Goal: Task Accomplishment & Management: Manage account settings

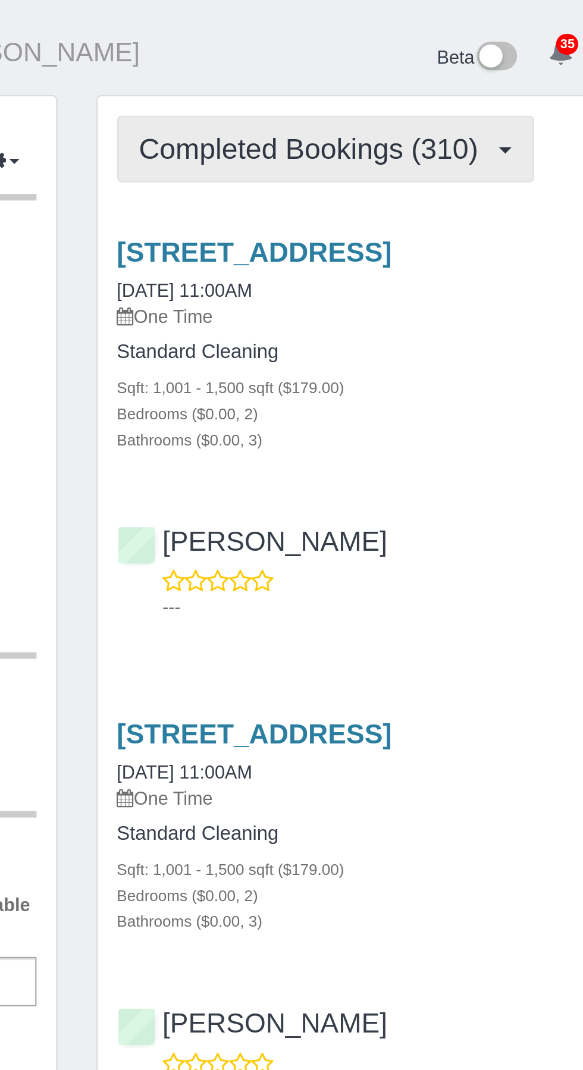
click at [397, 71] on span "Completed Bookings (310)" at bounding box center [330, 68] width 161 height 15
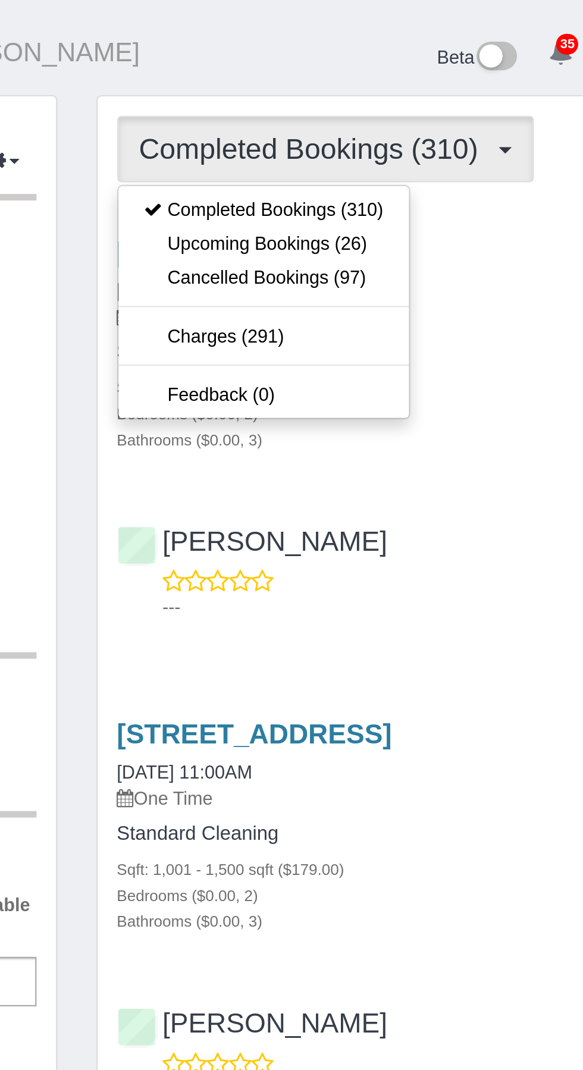
click at [335, 25] on div at bounding box center [291, 535] width 583 height 1070
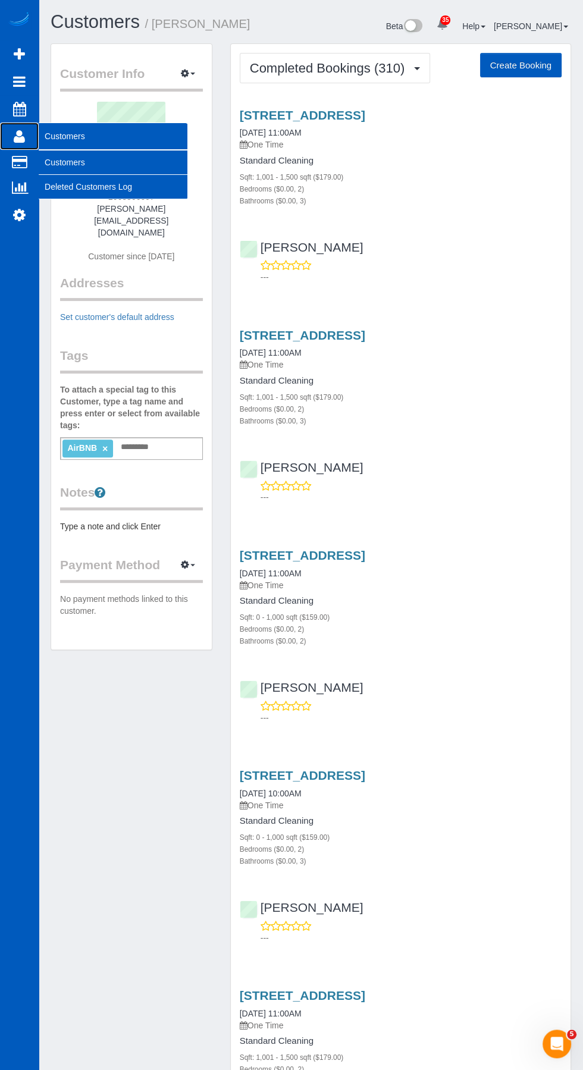
click at [18, 137] on icon at bounding box center [19, 136] width 11 height 14
click at [70, 164] on link "Customers" at bounding box center [113, 162] width 149 height 24
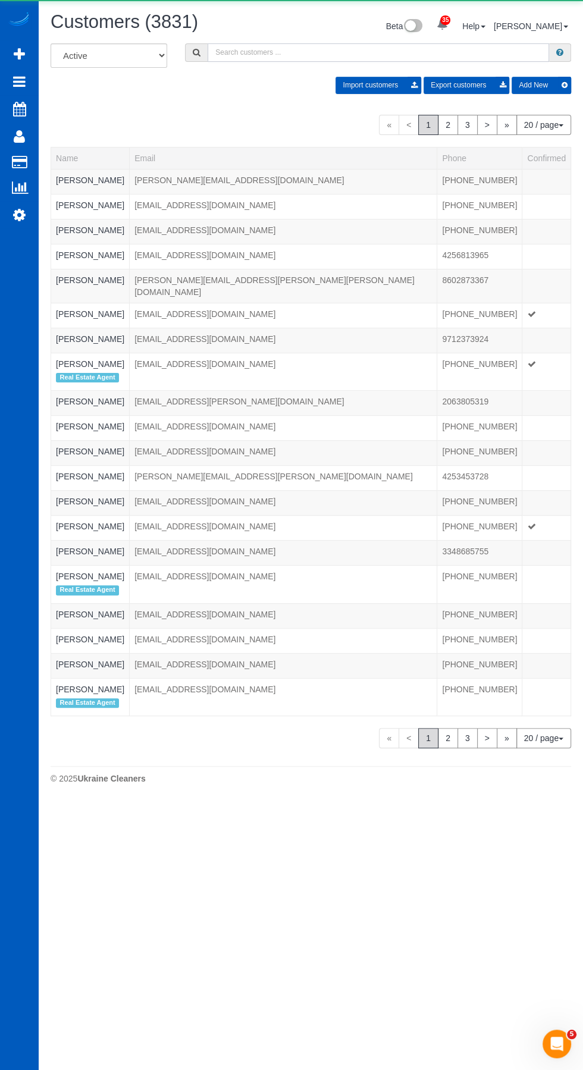
click at [246, 52] on input "text" at bounding box center [378, 52] width 341 height 18
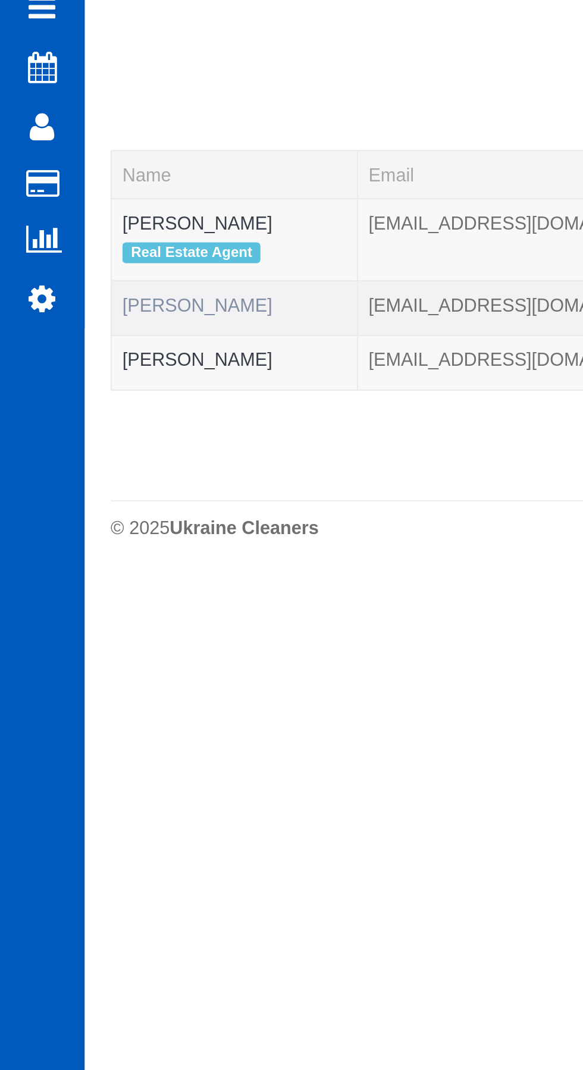
type input "[PERSON_NAME]"
click at [103, 215] on link "George Abraham" at bounding box center [90, 218] width 68 height 10
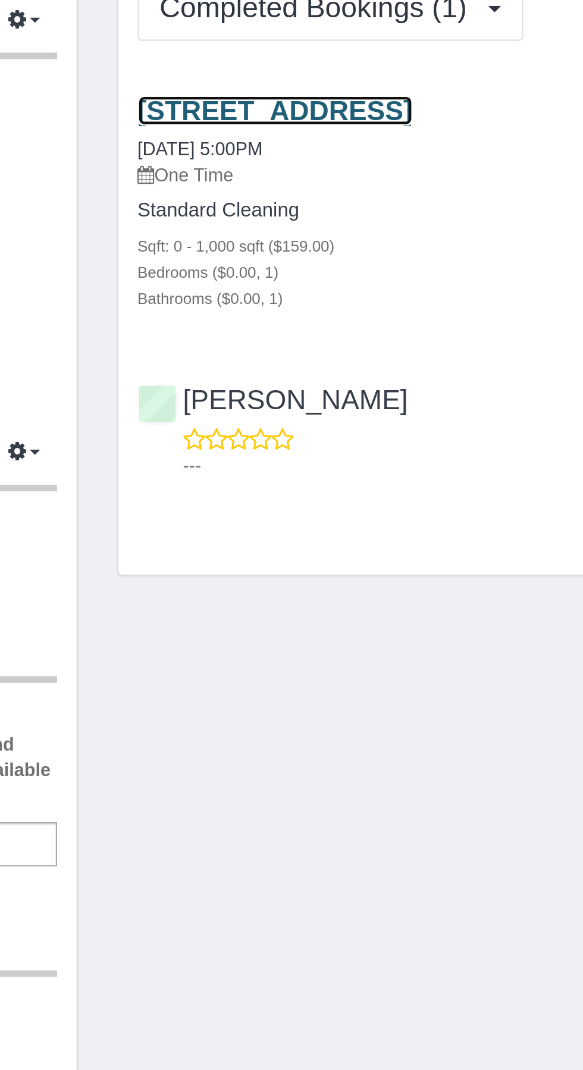
click at [341, 118] on link "715 E Pine St, 402n, Seattle, 98122, 402n, Seattle, WA 98122" at bounding box center [302, 115] width 125 height 14
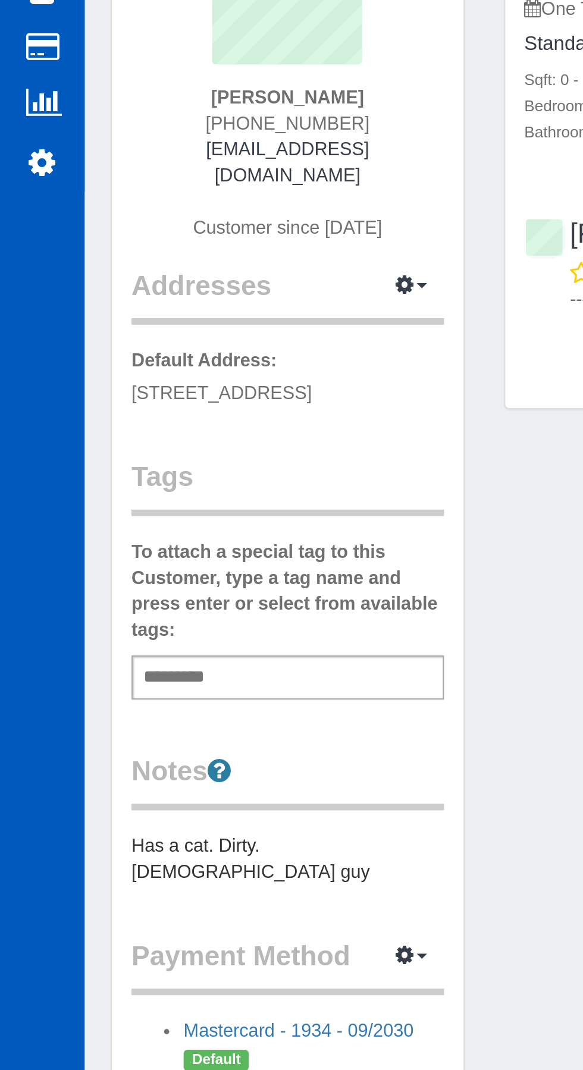
click at [145, 521] on pre "Has a cat. Dirty. [DEMOGRAPHIC_DATA] guy" at bounding box center [131, 533] width 143 height 24
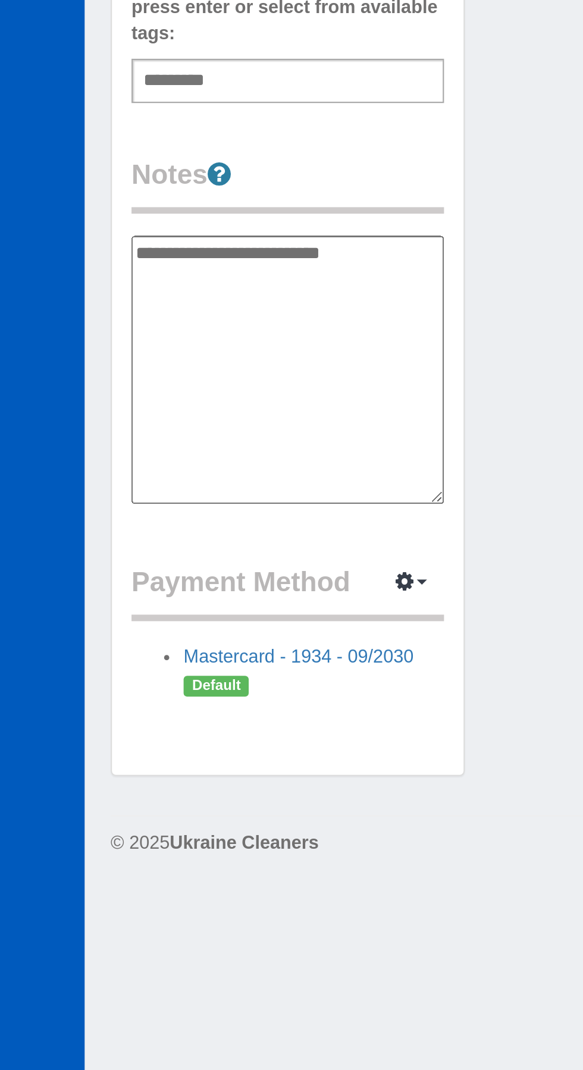
click at [102, 486] on icon at bounding box center [100, 492] width 11 height 12
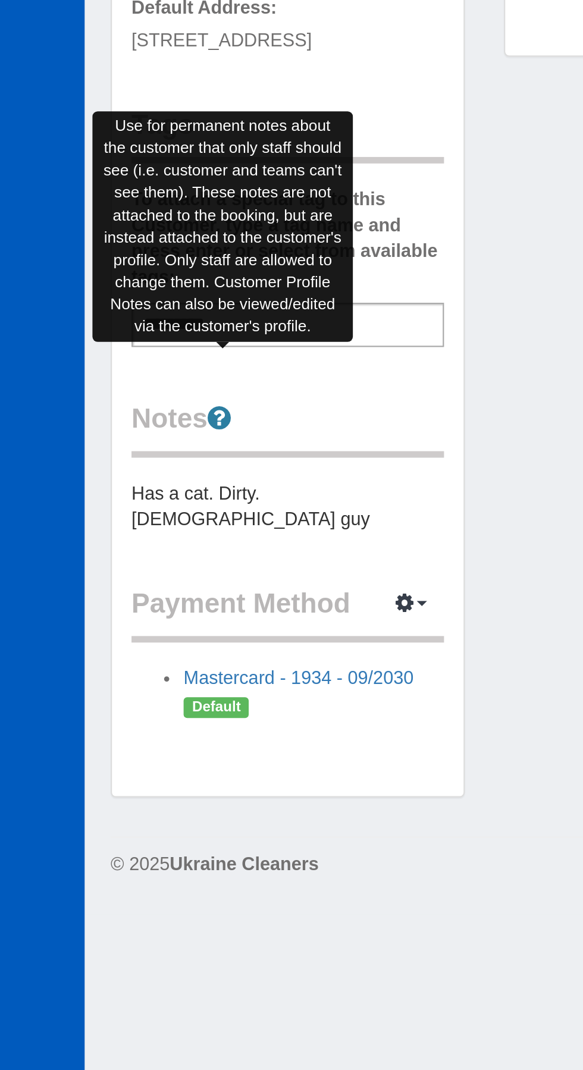
click at [237, 492] on div "Customer Info Edit Contact Info Send Message Email Preferences Special Sales Ta…" at bounding box center [311, 360] width 538 height 634
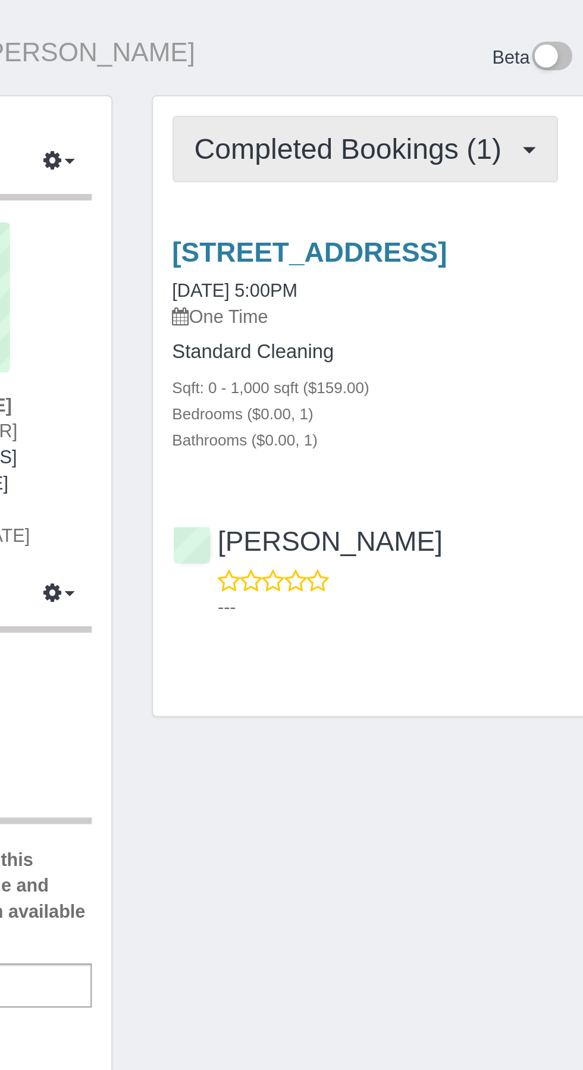
click at [332, 61] on span "Completed Bookings (1)" at bounding box center [323, 68] width 146 height 15
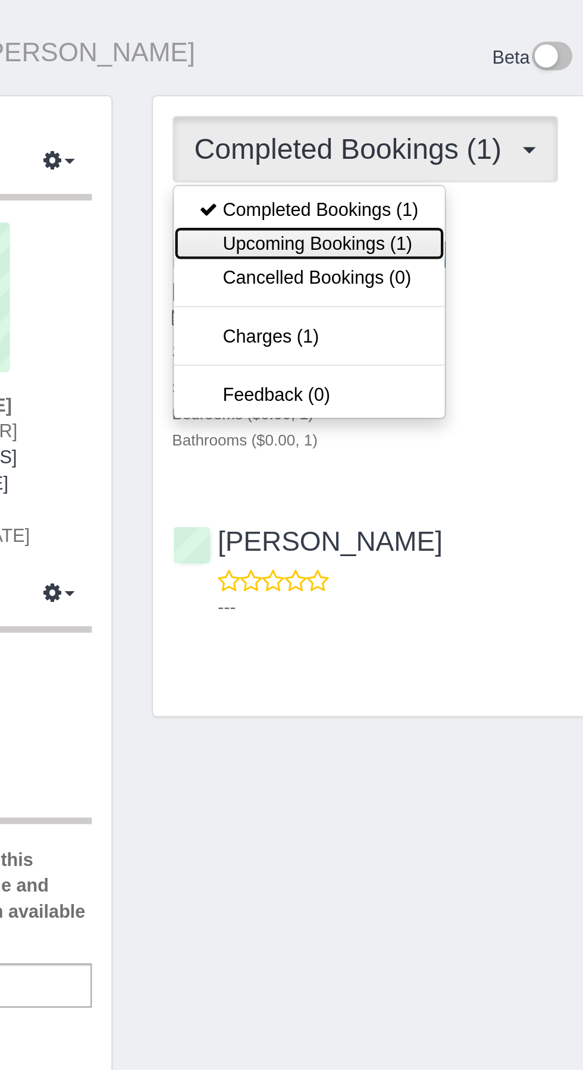
click at [328, 114] on link "Upcoming Bookings (1)" at bounding box center [302, 110] width 124 height 15
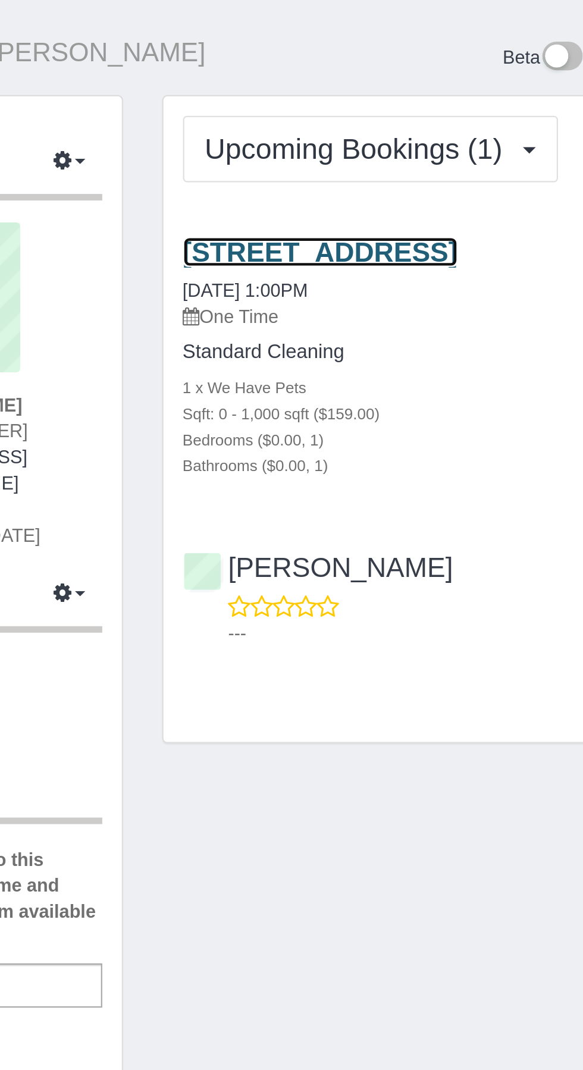
click at [364, 118] on link "715 E Pine St, 402n, Seattle, WA 98122" at bounding box center [302, 115] width 125 height 14
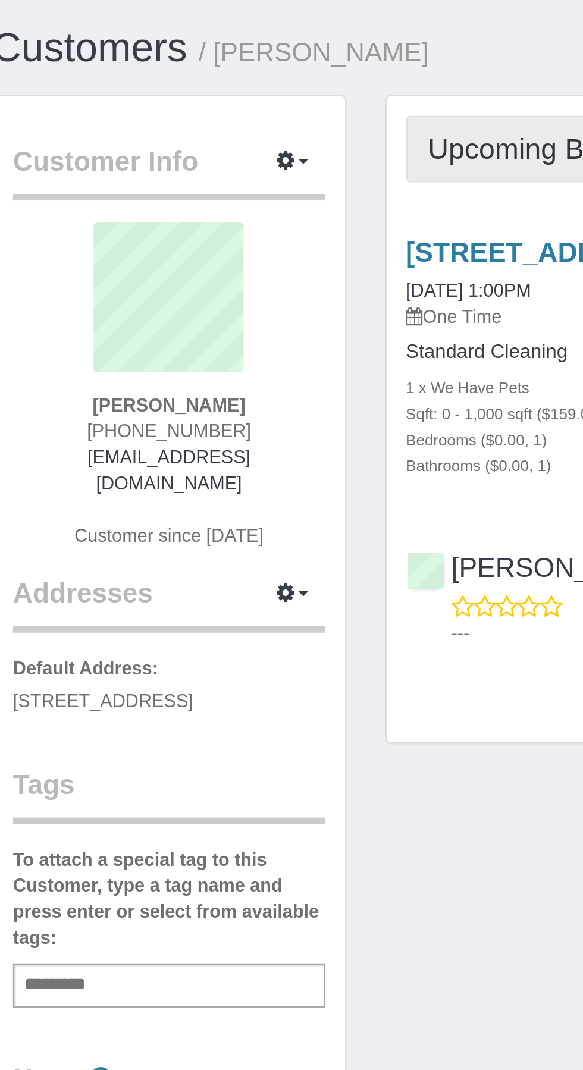
click at [294, 61] on span "Upcoming Bookings (1)" at bounding box center [321, 68] width 142 height 15
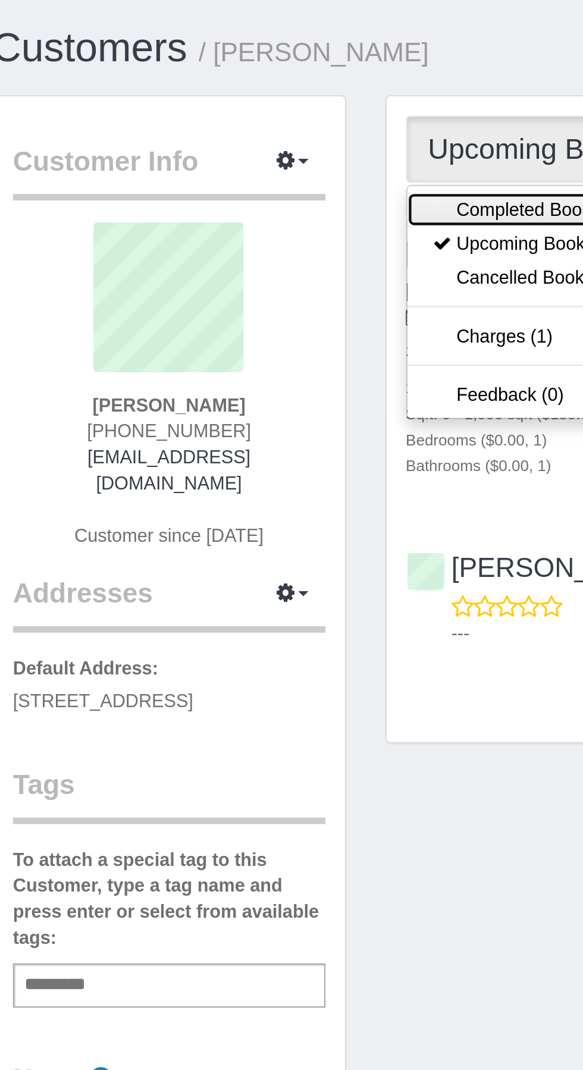
click at [289, 95] on link "Completed Bookings (1)" at bounding box center [302, 95] width 124 height 15
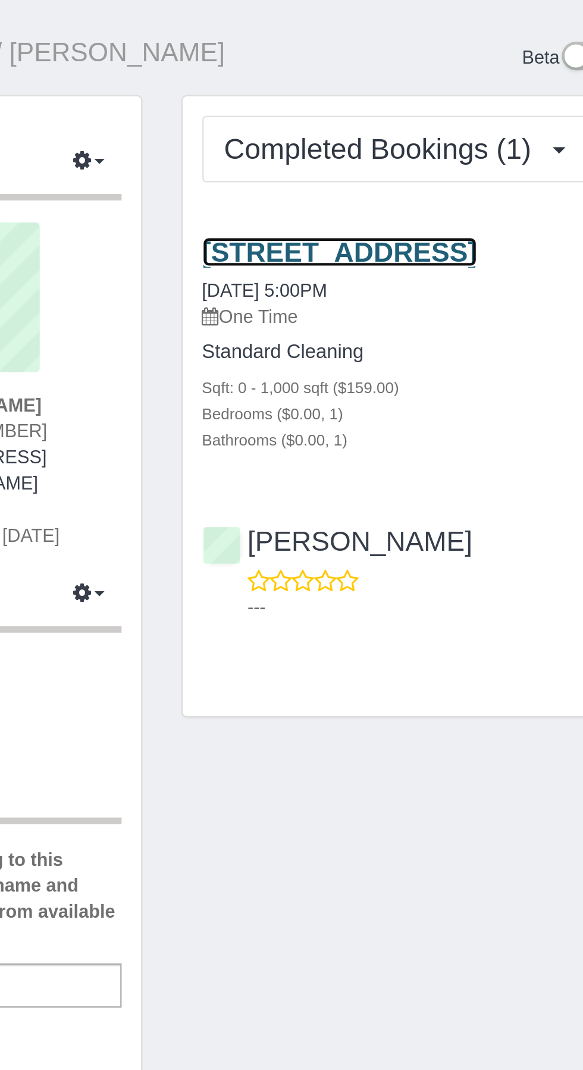
click at [355, 119] on link "715 E Pine St, 402n, Seattle, 98122, 402n, Seattle, WA 98122" at bounding box center [302, 115] width 125 height 14
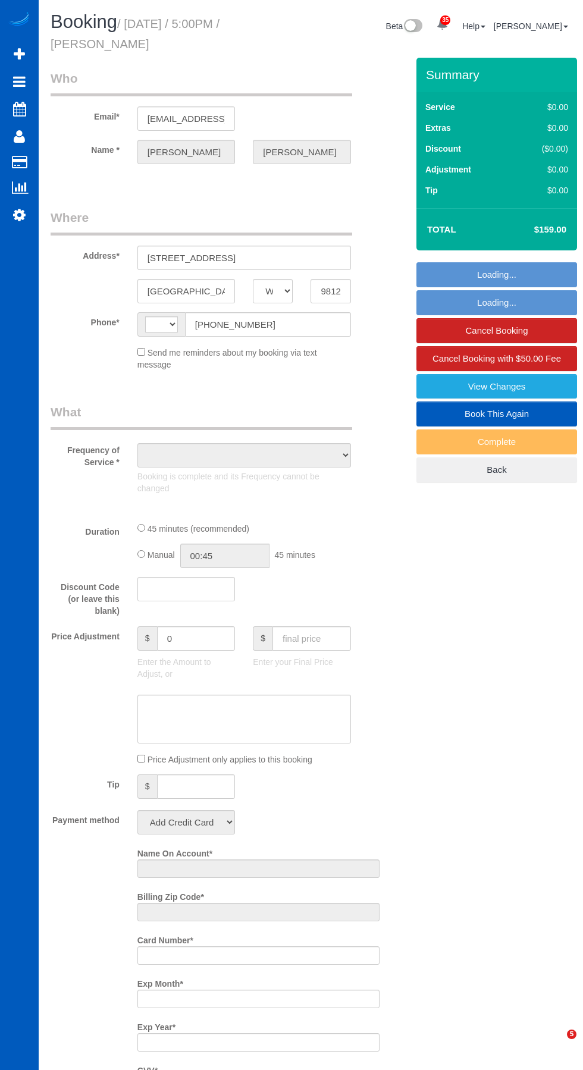
select select "WA"
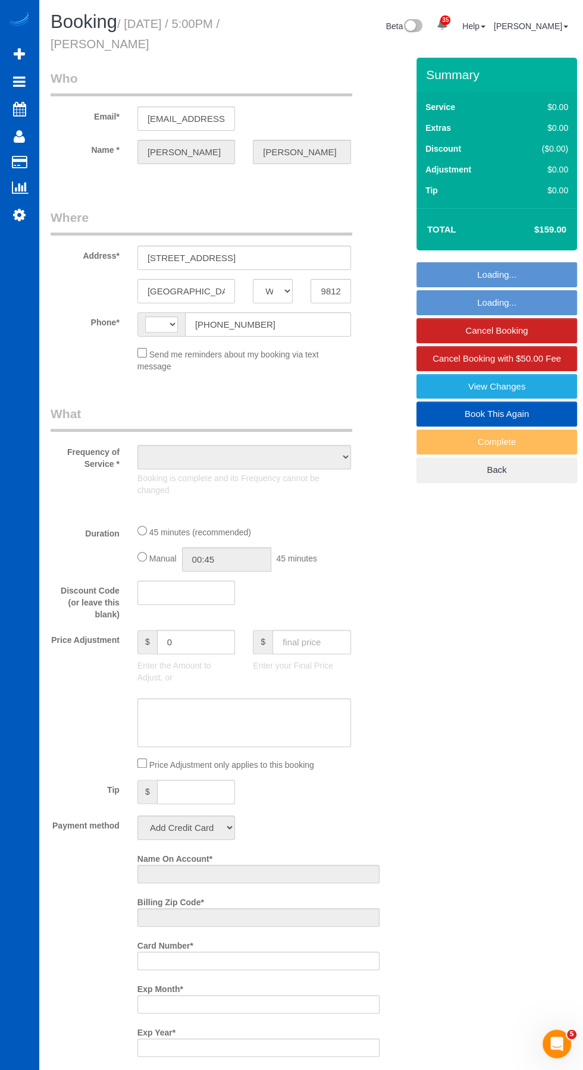
select select "spot1"
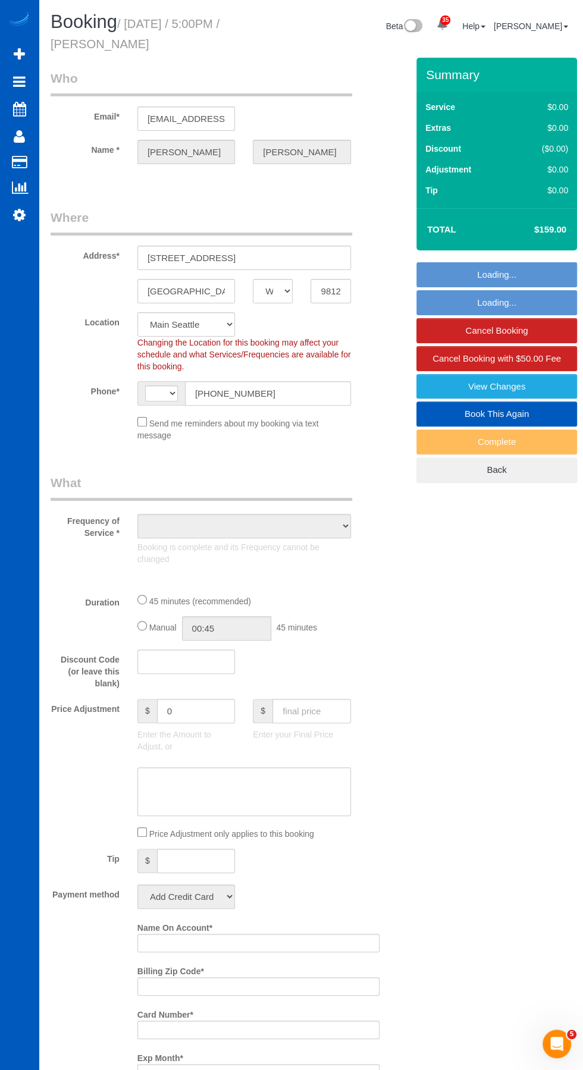
select select "spot6"
select select "string:[GEOGRAPHIC_DATA]"
select select "object:825"
select select "199"
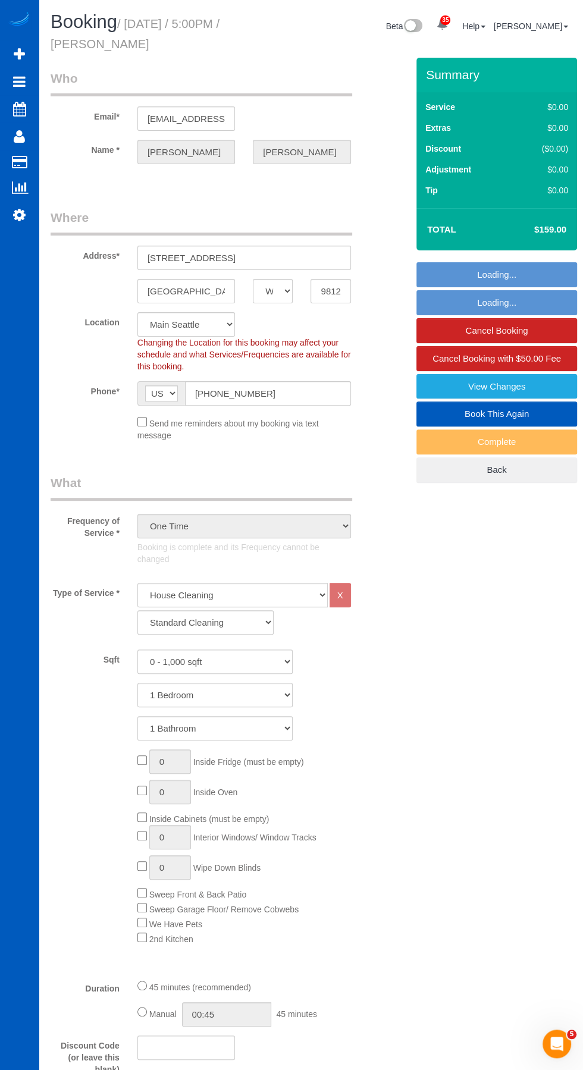
select select "object:1169"
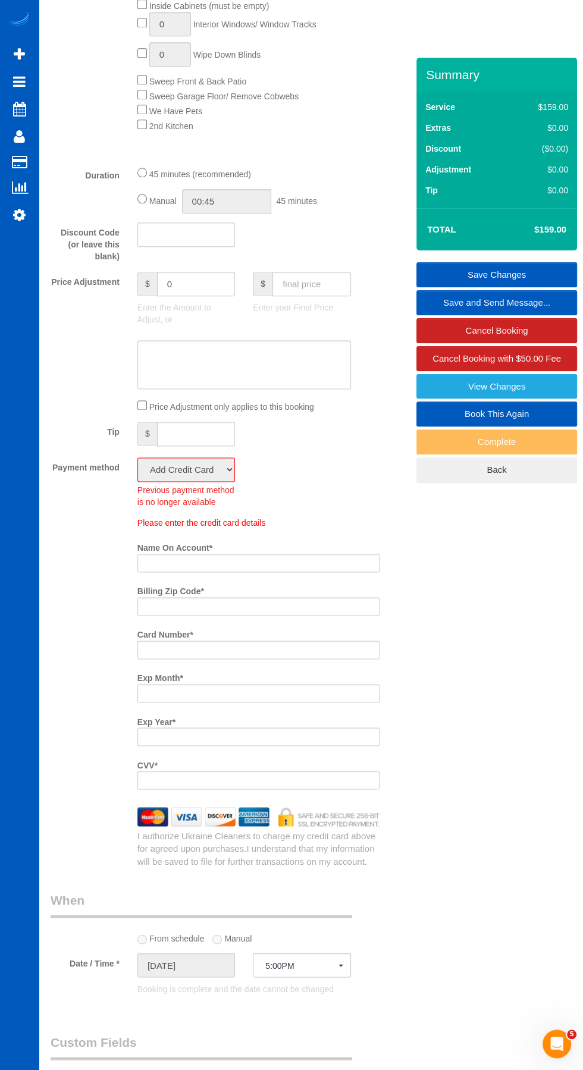
scroll to position [828, 0]
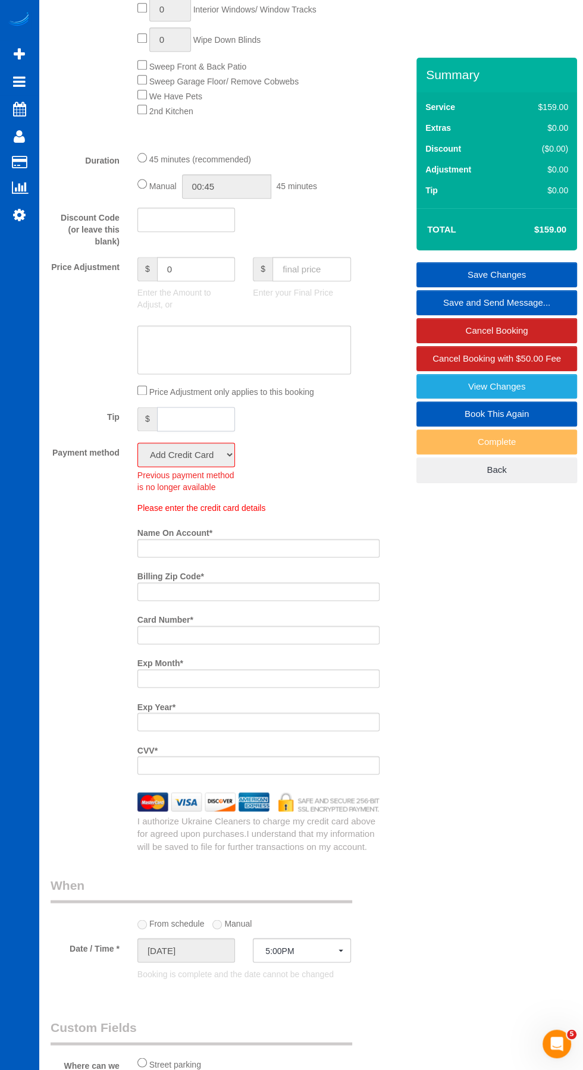
click at [192, 408] on input "text" at bounding box center [196, 419] width 78 height 24
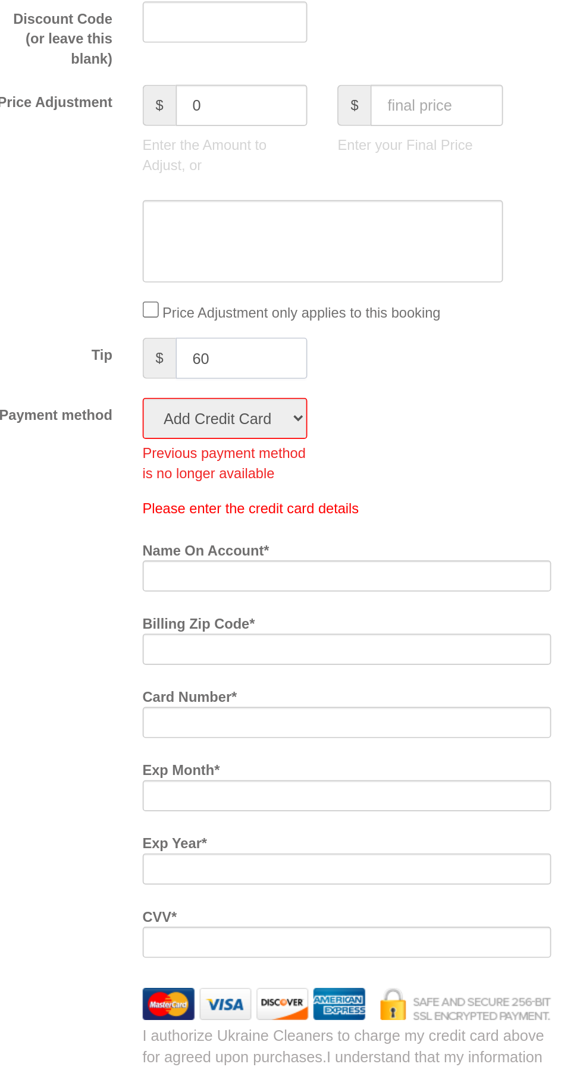
type input "60"
click at [338, 416] on div "Payment method Mastercard - 1934 - 09/2030 (Default) Add Credit Card ──────────…" at bounding box center [215, 428] width 347 height 51
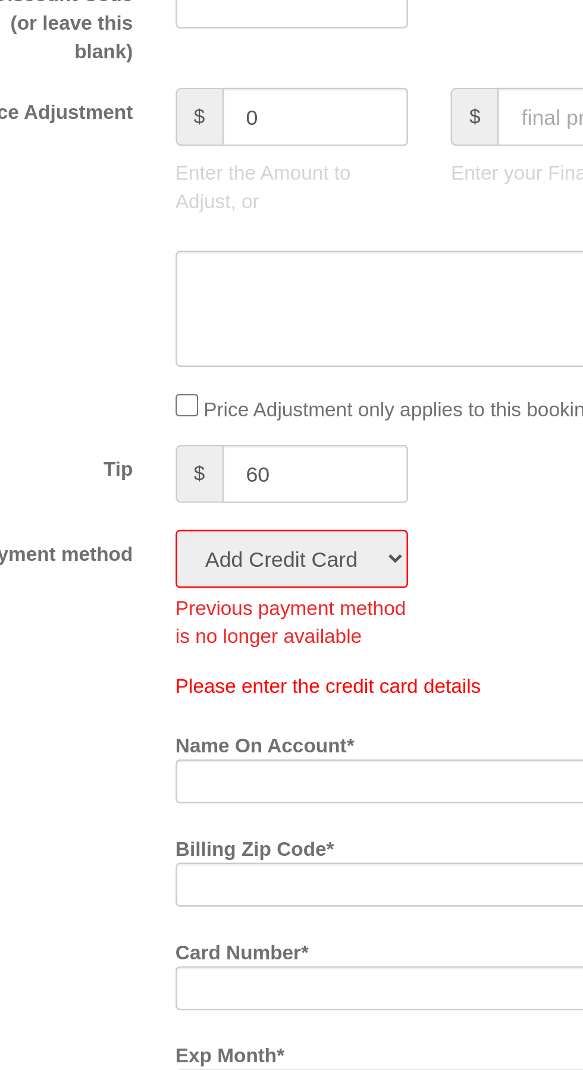
click at [168, 349] on fieldset "What Frequency of Service * One Time Weekly - 15.00% Every 2 Weeks - 10.00% Eve…" at bounding box center [215, 209] width 329 height 1206
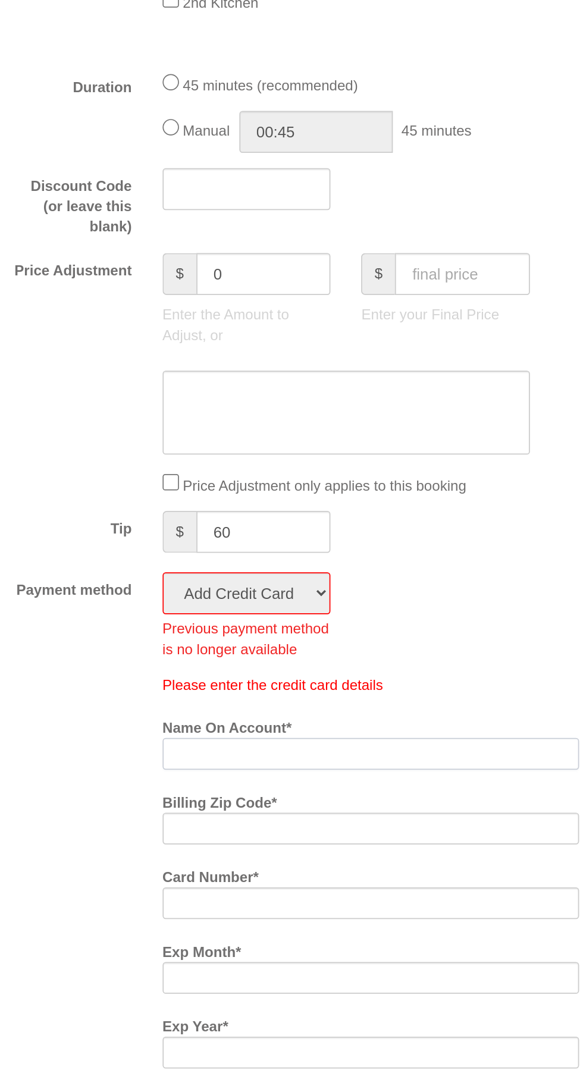
click at [282, 499] on input "Name On Account *" at bounding box center [258, 508] width 242 height 18
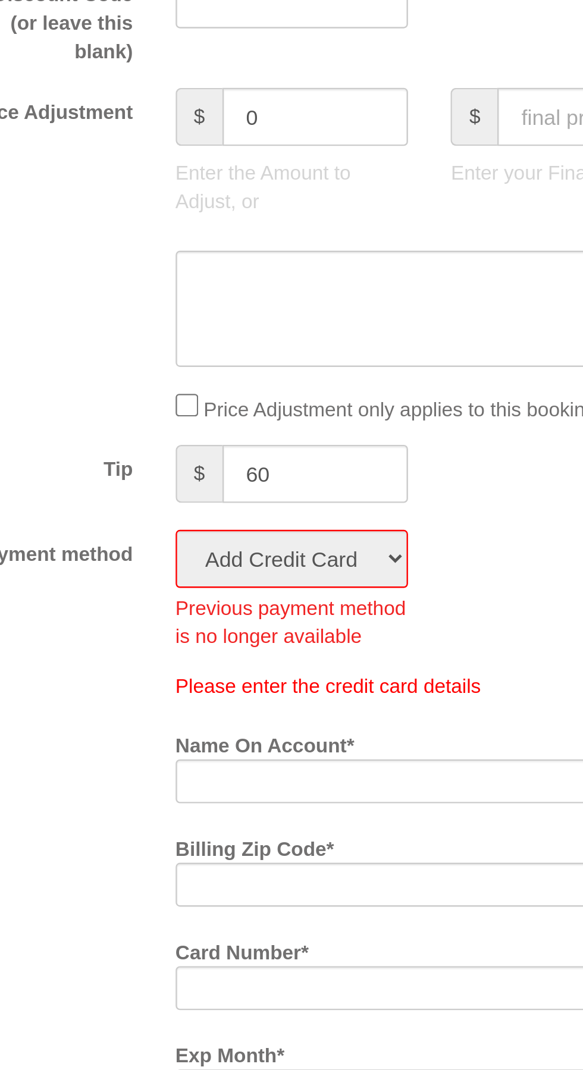
click at [178, 247] on p "Enter the Amount to Adjust, or" at bounding box center [186, 259] width 98 height 24
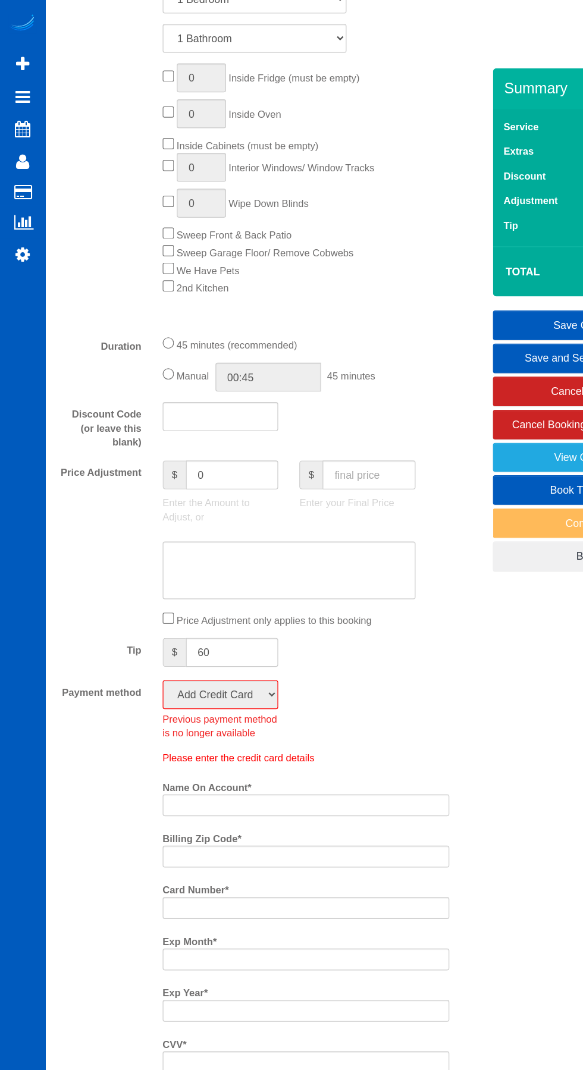
scroll to position [695, 0]
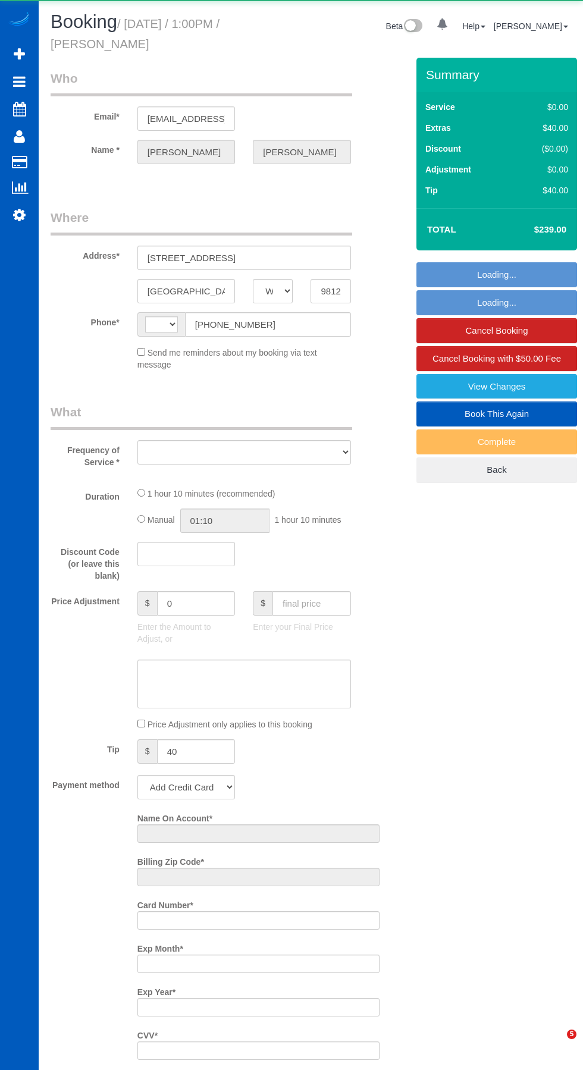
select select "WA"
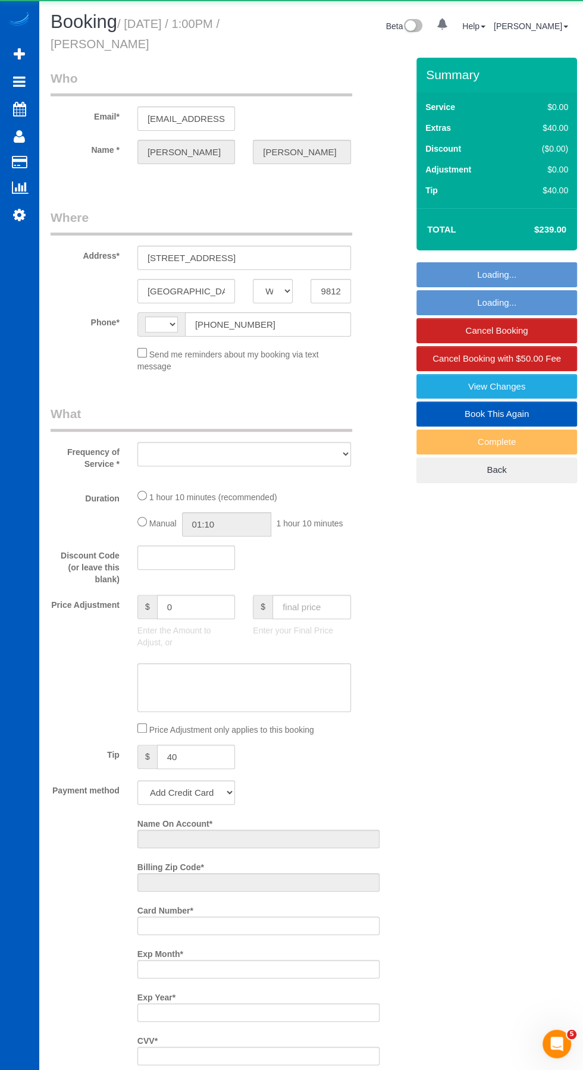
select select "string:[GEOGRAPHIC_DATA]"
select select "object:1187"
select select "string:fspay-31dfdf74-2281-4b6f-8da6-ba78b56676f9"
select select "199"
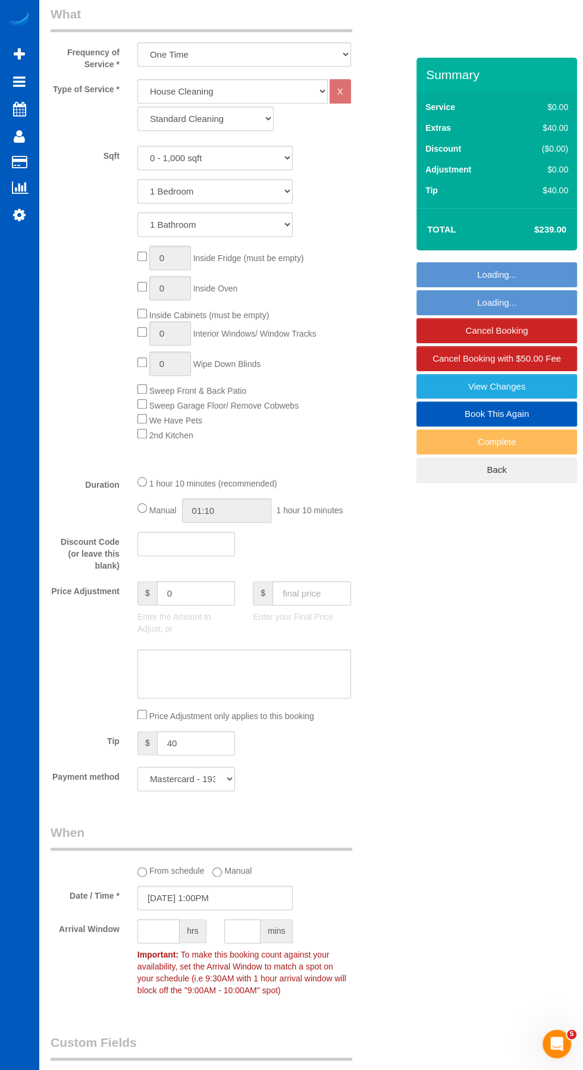
scroll to position [469, 0]
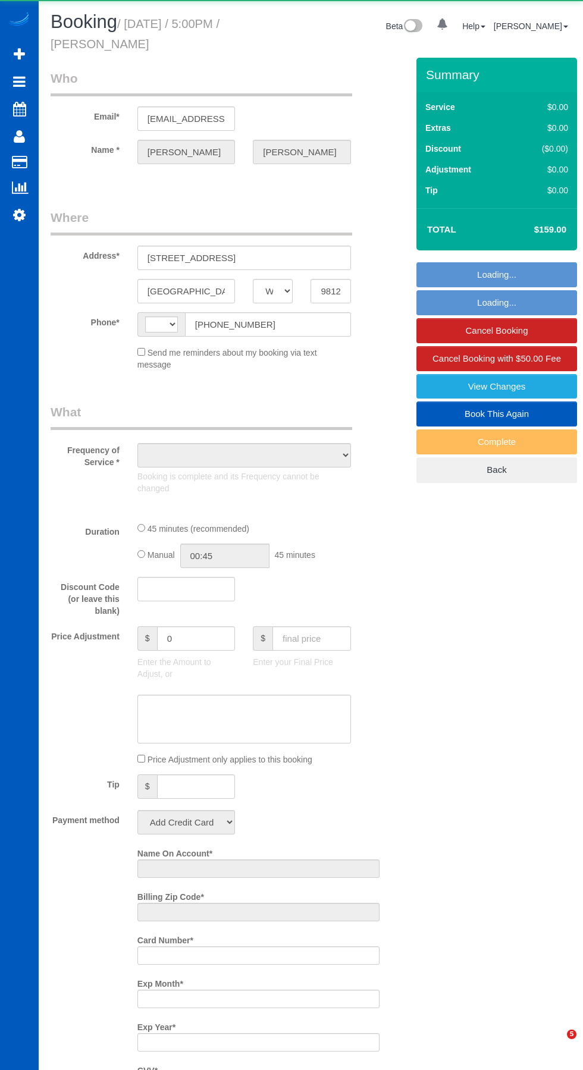
select select "WA"
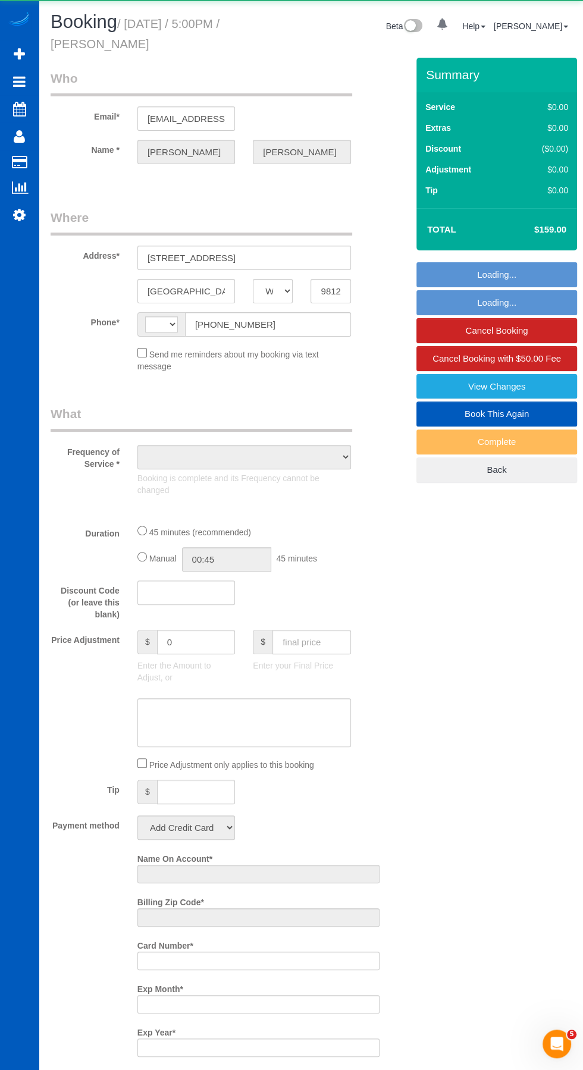
select select "string:[GEOGRAPHIC_DATA]"
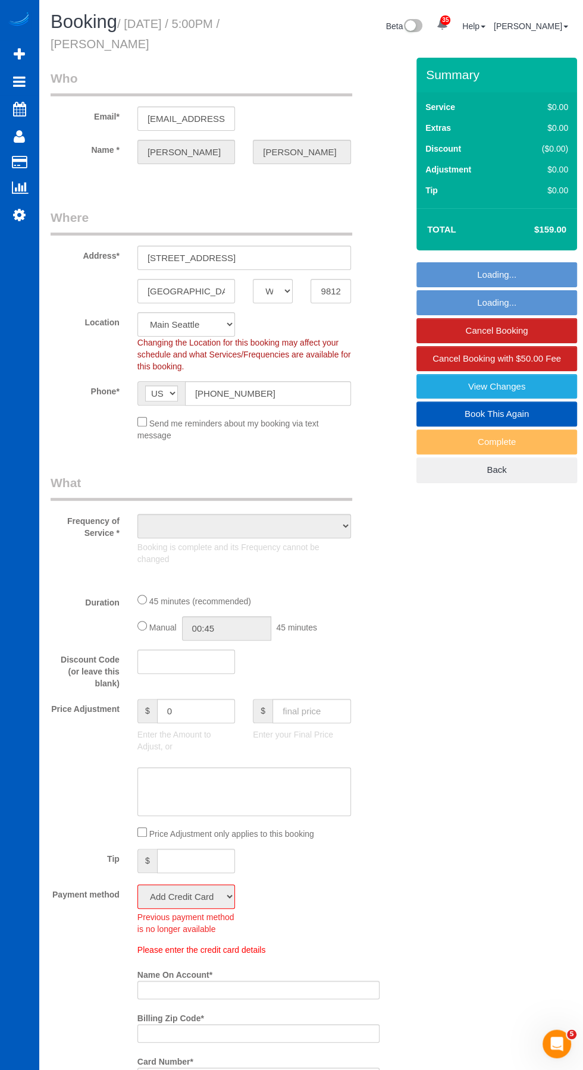
select select "object:825"
select select "199"
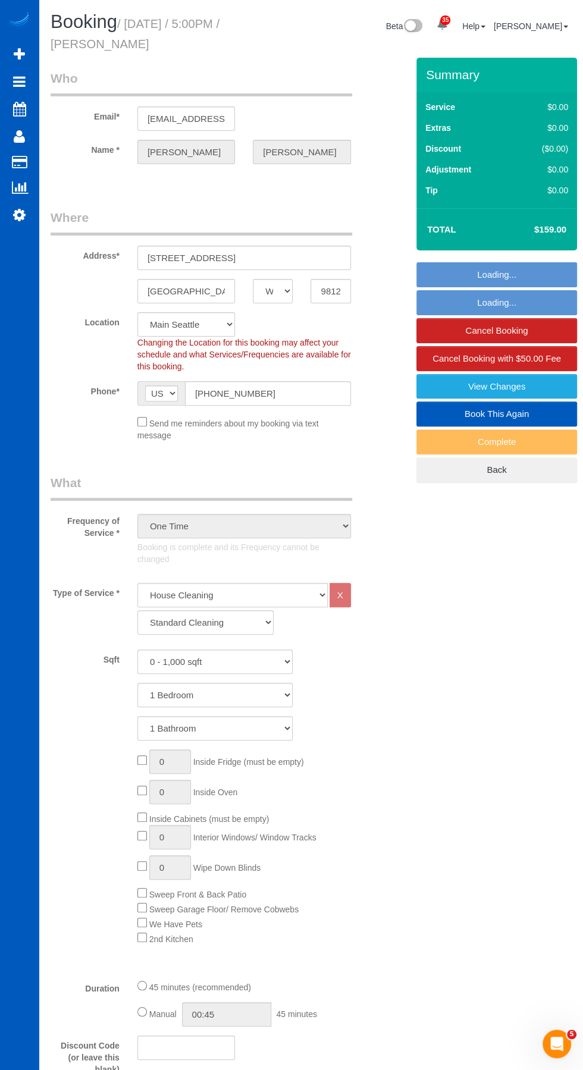
select select "spot1"
select select "object:1169"
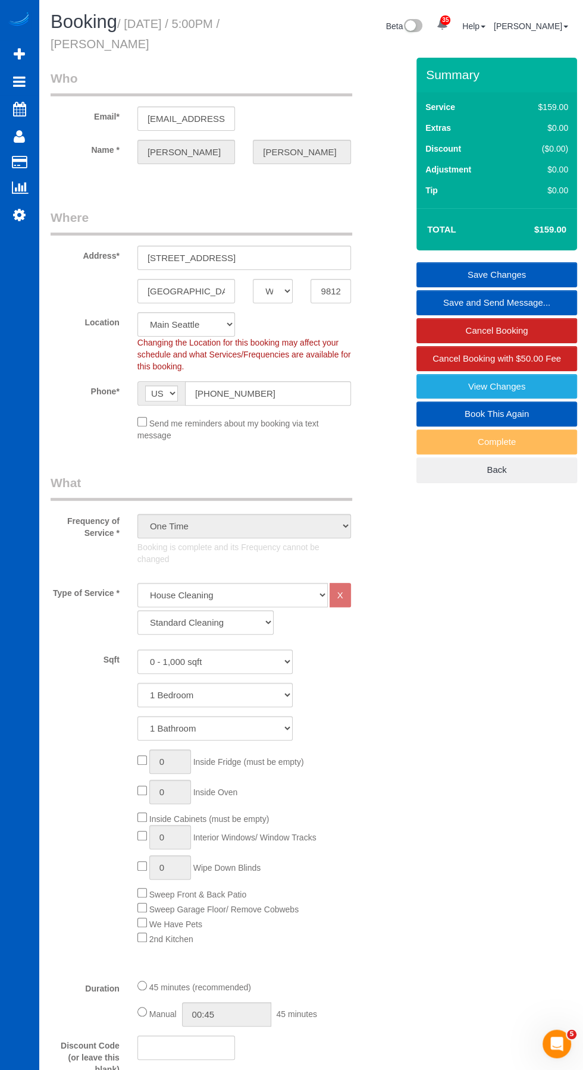
click at [543, 415] on link "Book This Again" at bounding box center [496, 413] width 161 height 25
select select "WA"
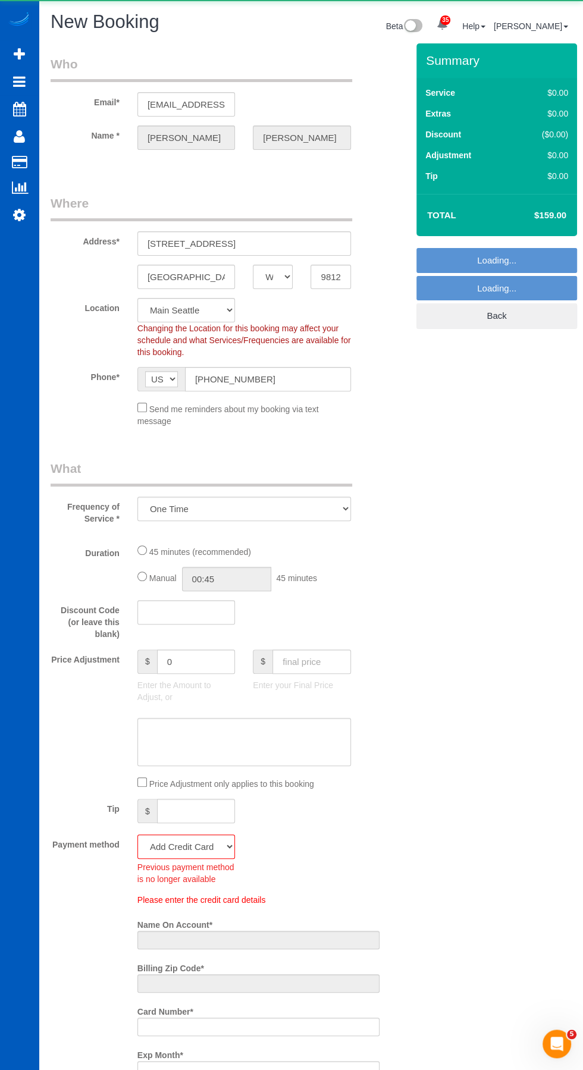
select select "object:1801"
select select "199"
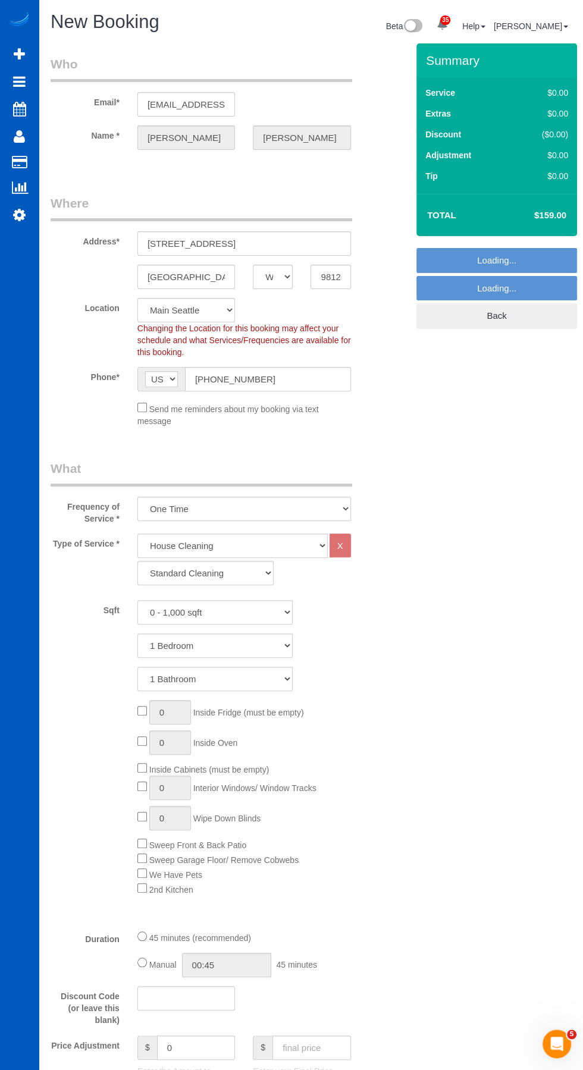
select select "object:2029"
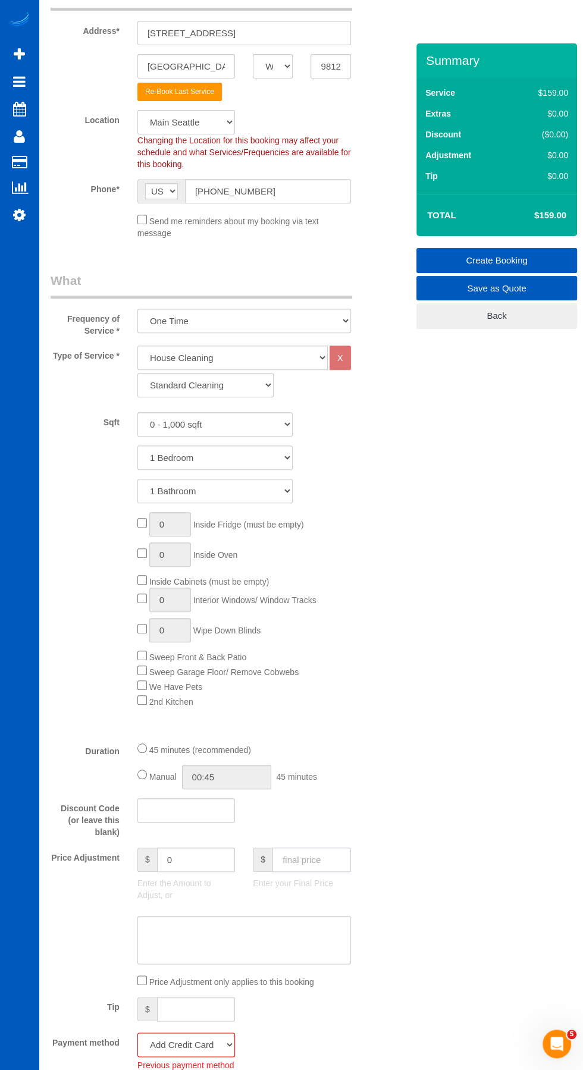
click at [313, 848] on input "text" at bounding box center [311, 859] width 78 height 24
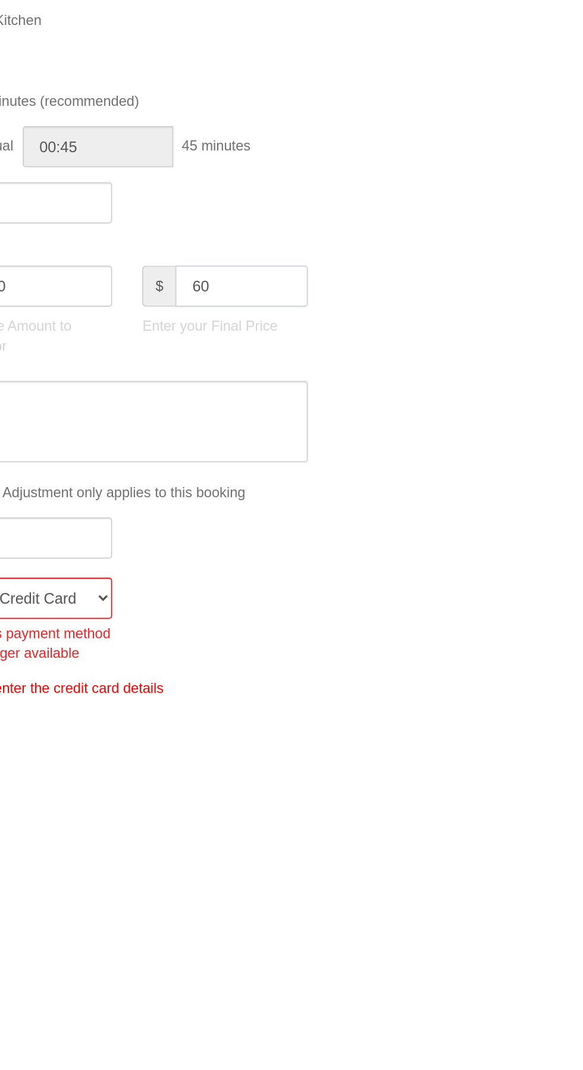
type input "60"
click at [455, 896] on div "Who Email* ab.thachilethu@outlook.com Name * George Abraham Where Address* 715 …" at bounding box center [311, 1006] width 520 height 2413
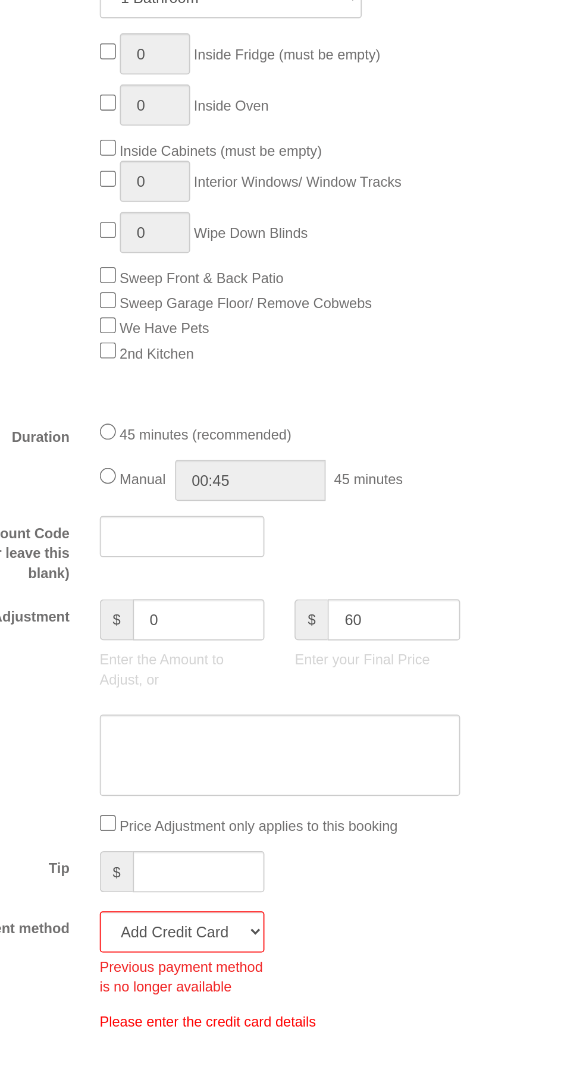
type input "-99"
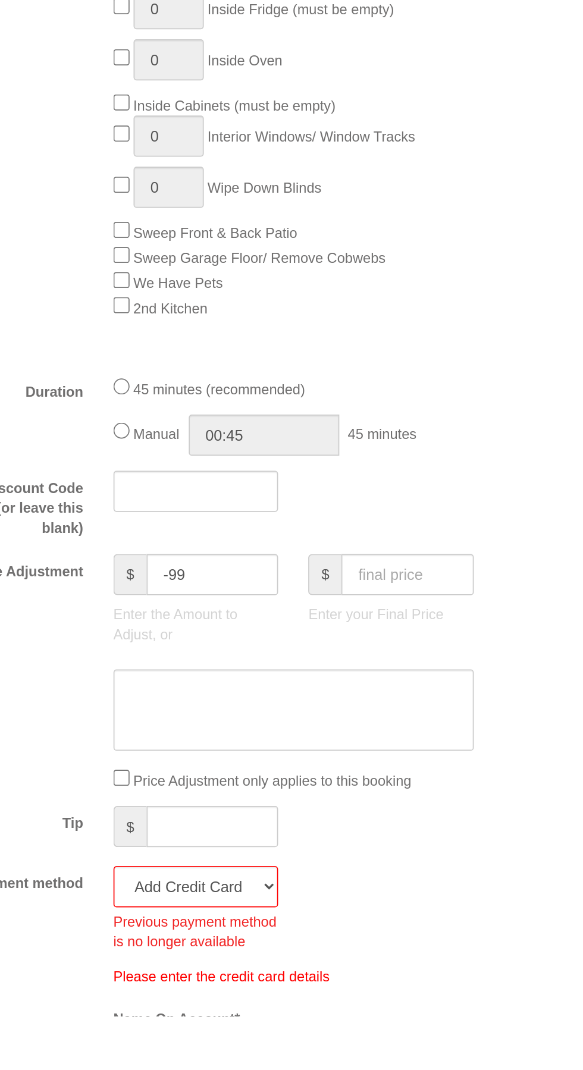
scroll to position [278, 0]
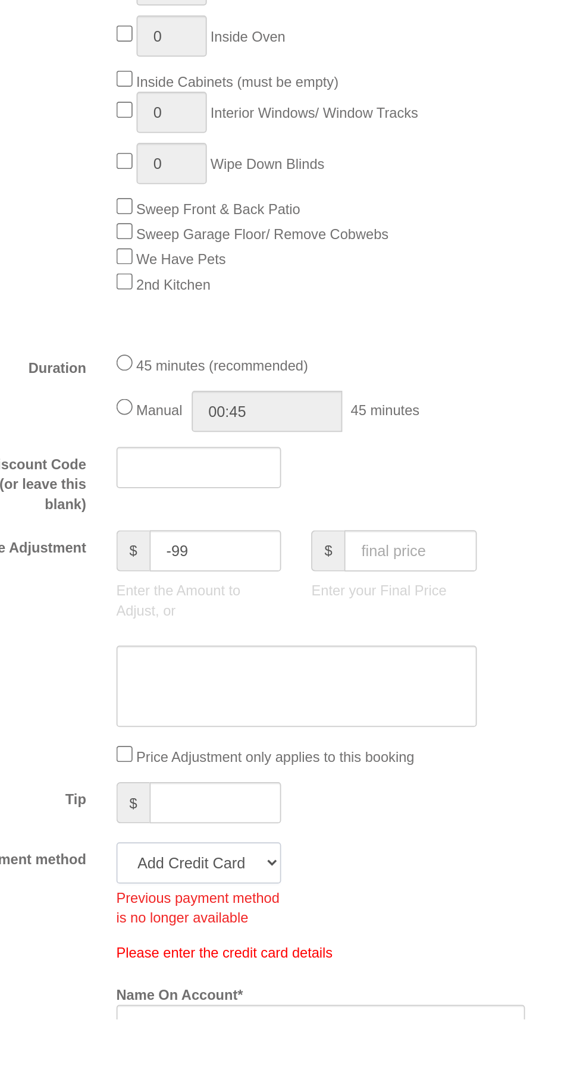
click at [205, 970] on select "Mastercard - 1934 - 09/2030 (Default) Add Credit Card ─────────────── Cash Chec…" at bounding box center [186, 977] width 98 height 24
select select "string:fspay-31dfdf74-2281-4b6f-8da6-ba78b56676f9"
click at [137, 965] on select "Mastercard - 1934 - 09/2030 (Default) Add Credit Card ─────────────── Cash Chec…" at bounding box center [186, 977] width 98 height 24
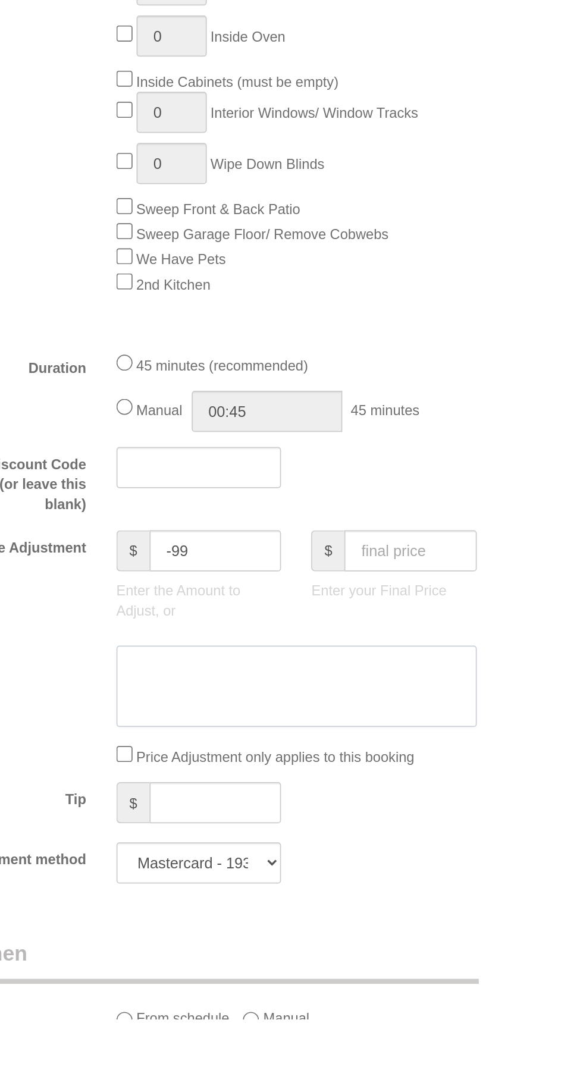
click at [289, 853] on textarea at bounding box center [243, 872] width 213 height 49
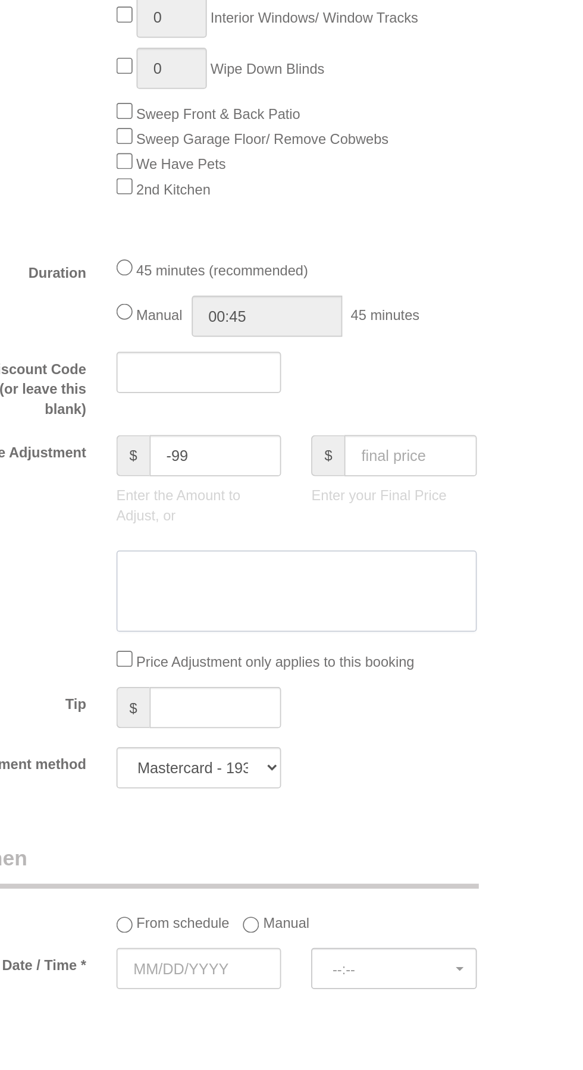
type textarea "I"
click at [394, 774] on div "Who Email* ab.thachilethu@outlook.com Name * George Abraham Where Address* 715 …" at bounding box center [311, 743] width 520 height 2037
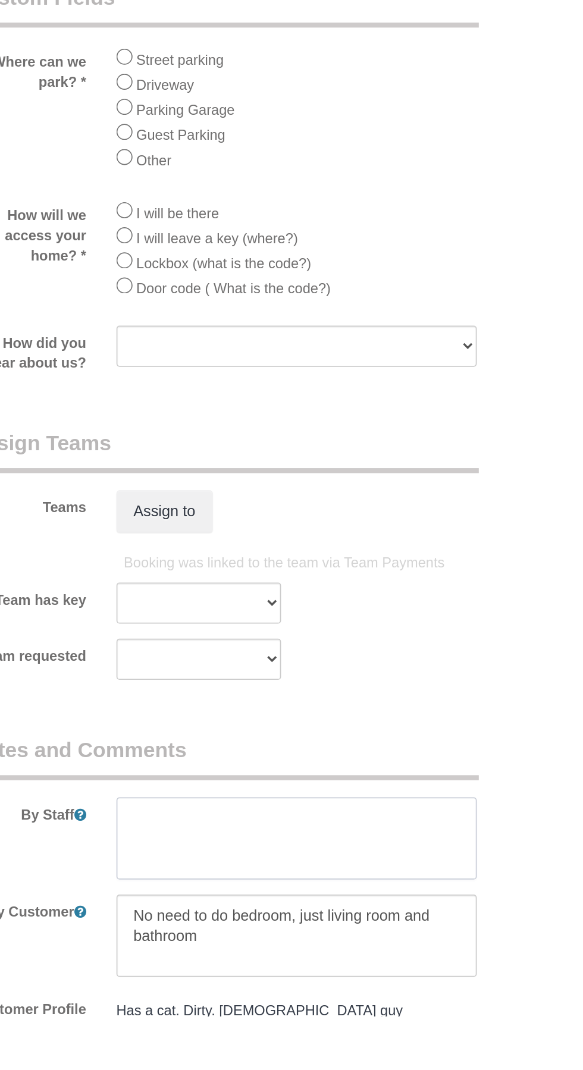
click at [271, 947] on textarea at bounding box center [243, 964] width 213 height 49
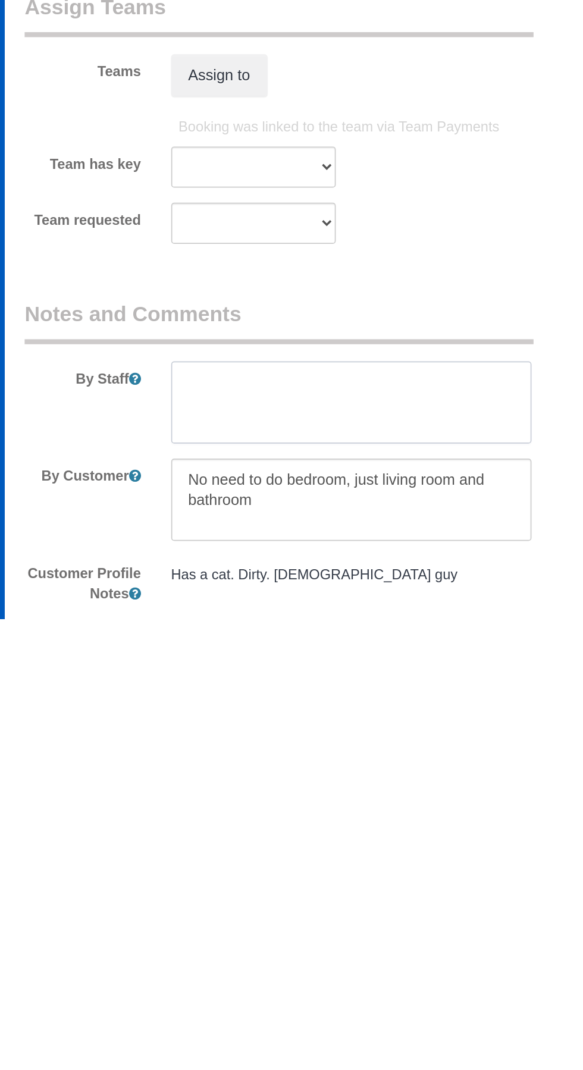
scroll to position [997, 0]
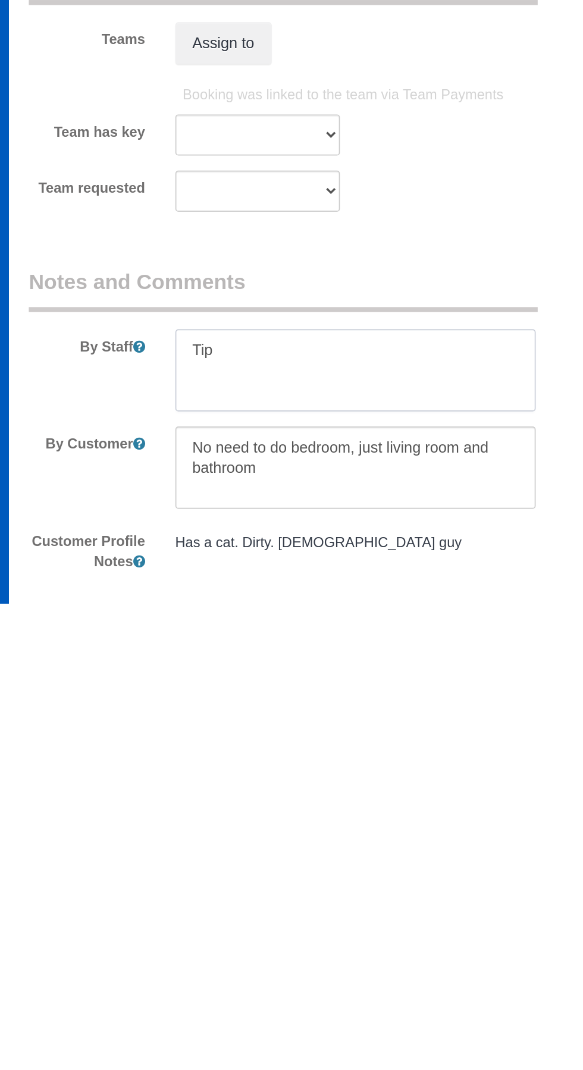
type textarea "Tip"
click at [276, 983] on textarea at bounding box center [243, 989] width 213 height 49
type textarea "No"
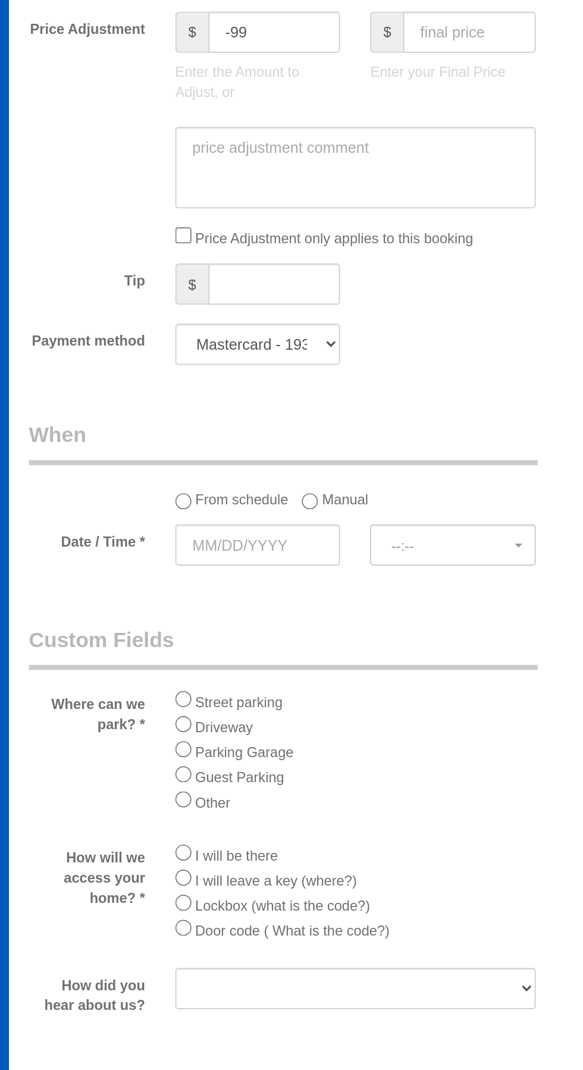
scroll to position [996, 0]
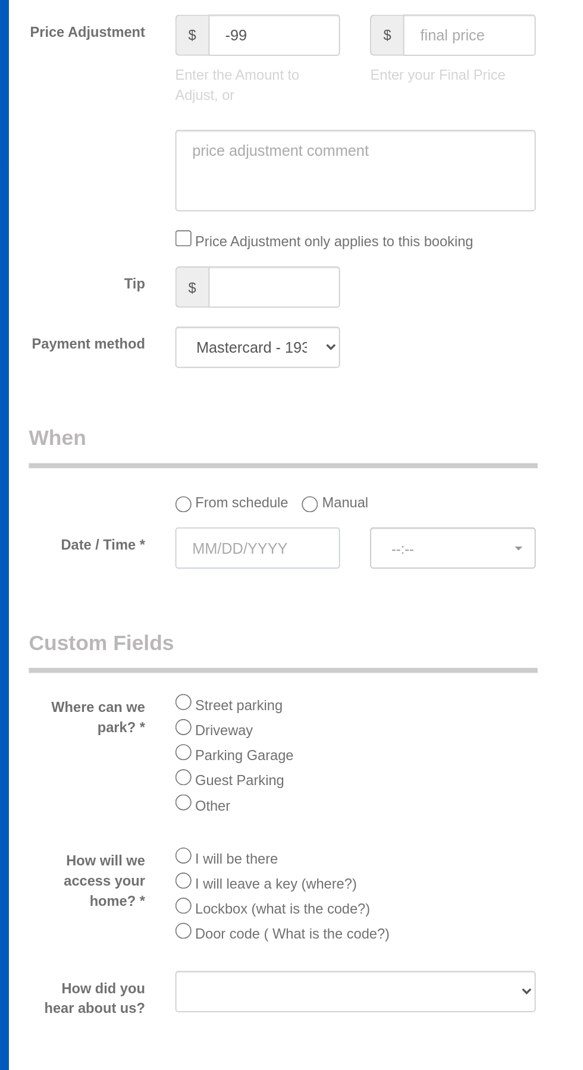
click at [197, 366] on input "text" at bounding box center [186, 378] width 98 height 24
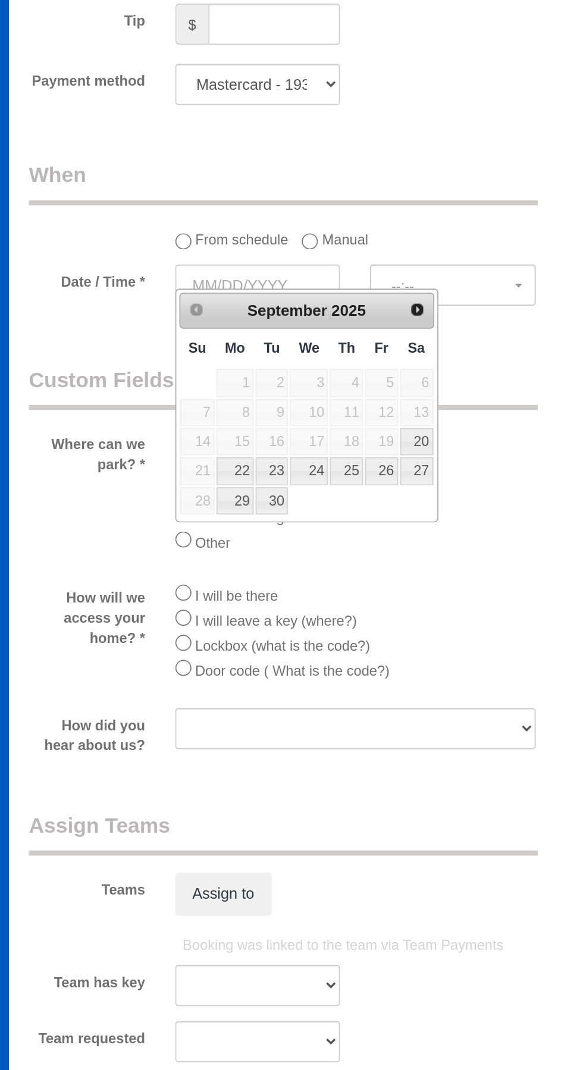
click at [284, 393] on span "Next" at bounding box center [281, 393] width 10 height 10
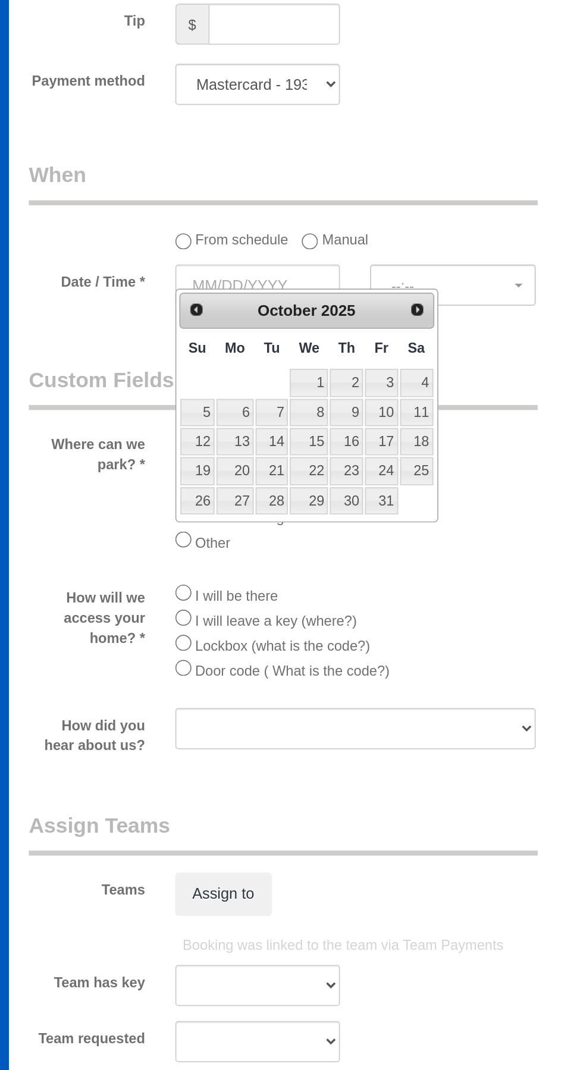
click at [150, 388] on span "Prev" at bounding box center [150, 393] width 10 height 10
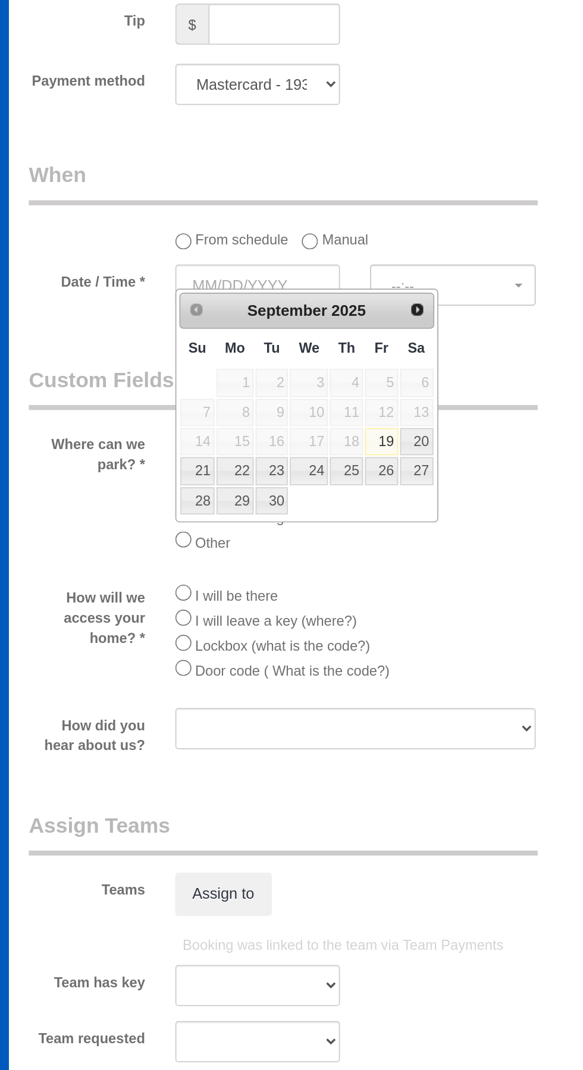
click at [231, 341] on label "Manual" at bounding box center [231, 349] width 39 height 16
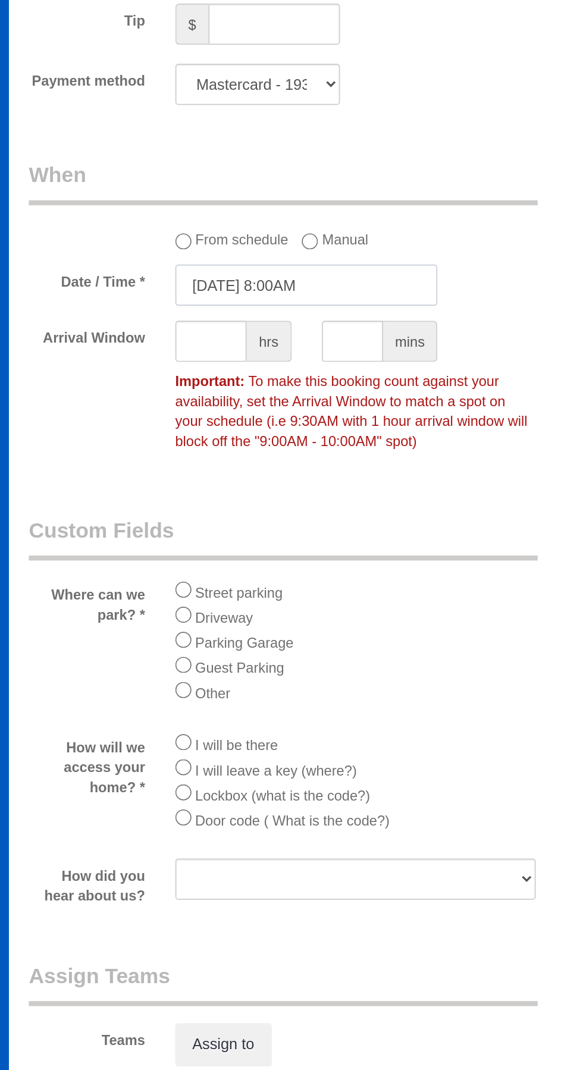
click at [199, 366] on input "09/19/2025 8:00AM" at bounding box center [215, 378] width 156 height 24
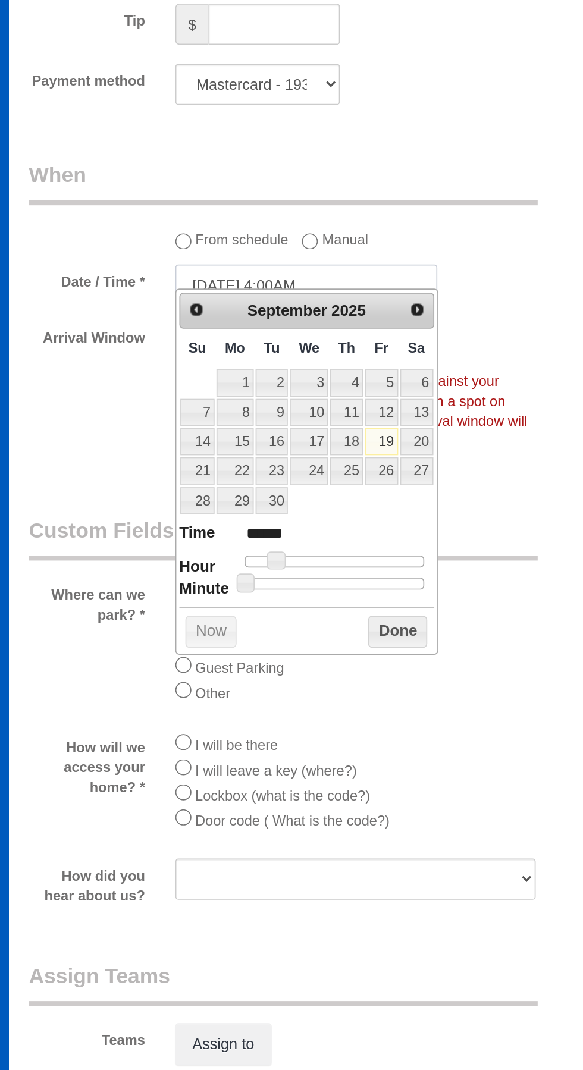
click at [220, 366] on input "09/19/2025 4:00AM" at bounding box center [215, 378] width 156 height 24
type input "09/19/2025 4:00PM"
click at [344, 410] on div "Arrival Window hrs mins Important: To make this booking count against your avai…" at bounding box center [215, 440] width 347 height 83
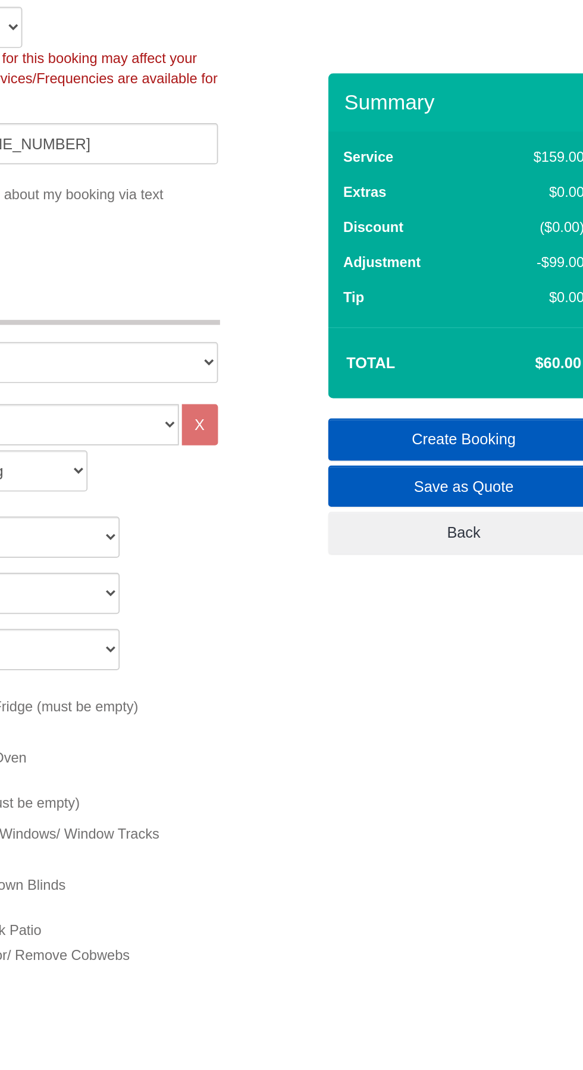
scroll to position [316, 0]
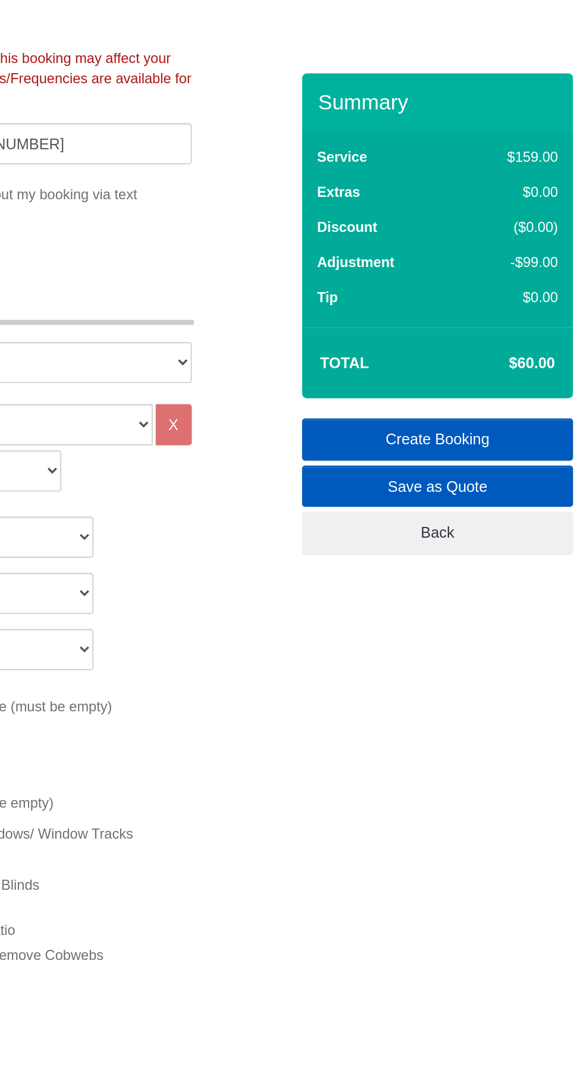
click at [534, 256] on link "Create Booking" at bounding box center [496, 260] width 161 height 25
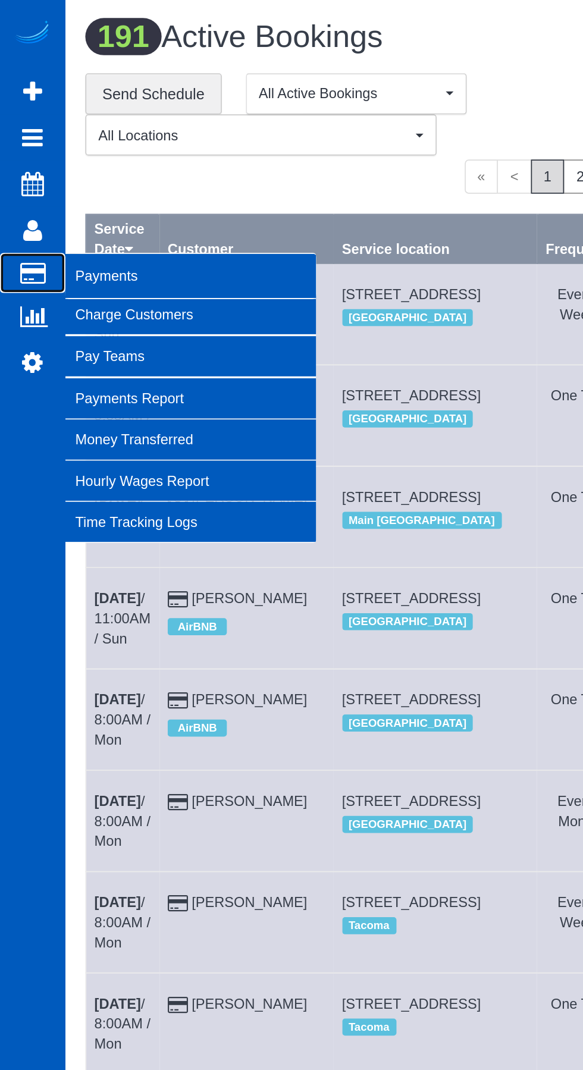
click at [13, 158] on icon at bounding box center [19, 161] width 15 height 11
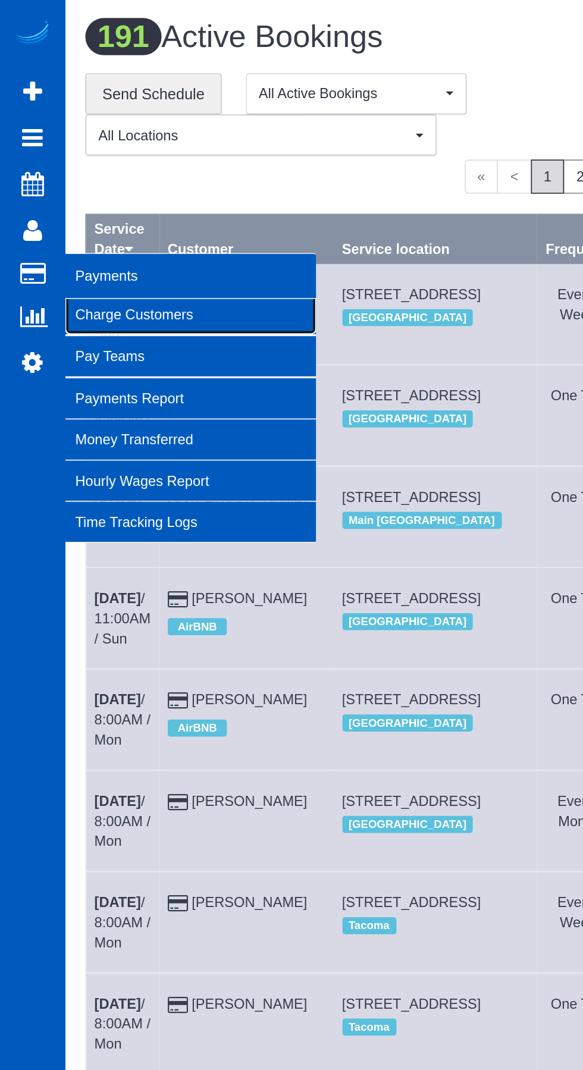
click at [67, 182] on link "Charge Customers" at bounding box center [113, 186] width 149 height 24
select select
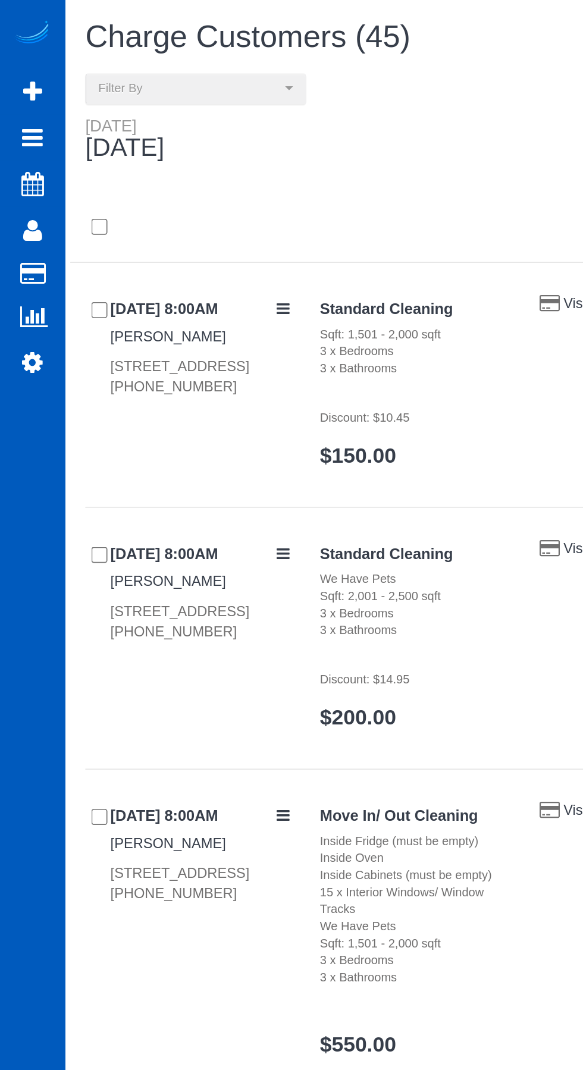
click at [297, 408] on div "Standard Cleaning We Have Pets Sqft: 2,001 - 2,500 sqft 3 x Bedrooms 3 x Bathro…" at bounding box center [246, 381] width 130 height 125
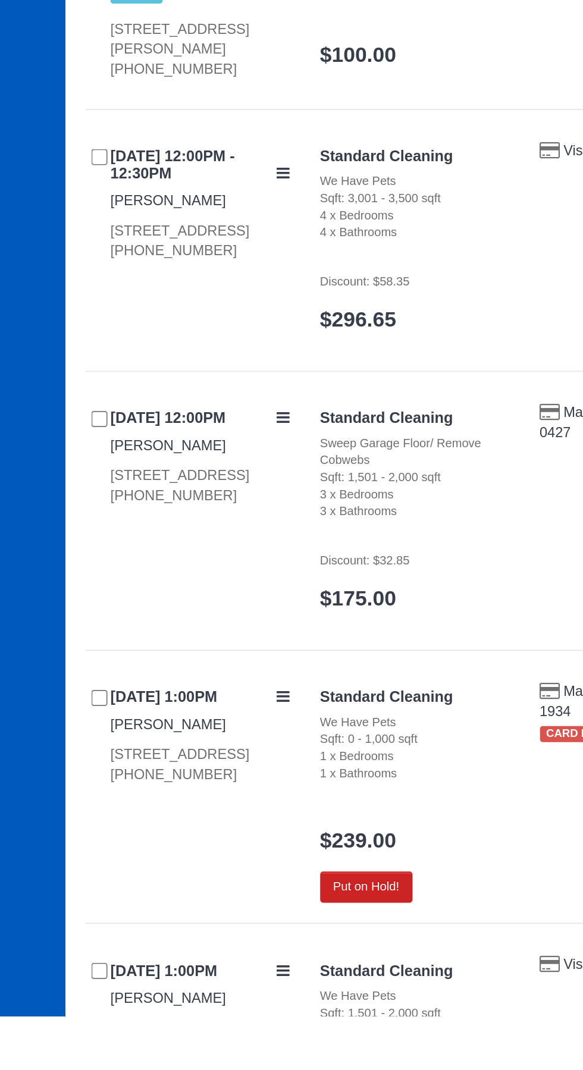
scroll to position [4439, 0]
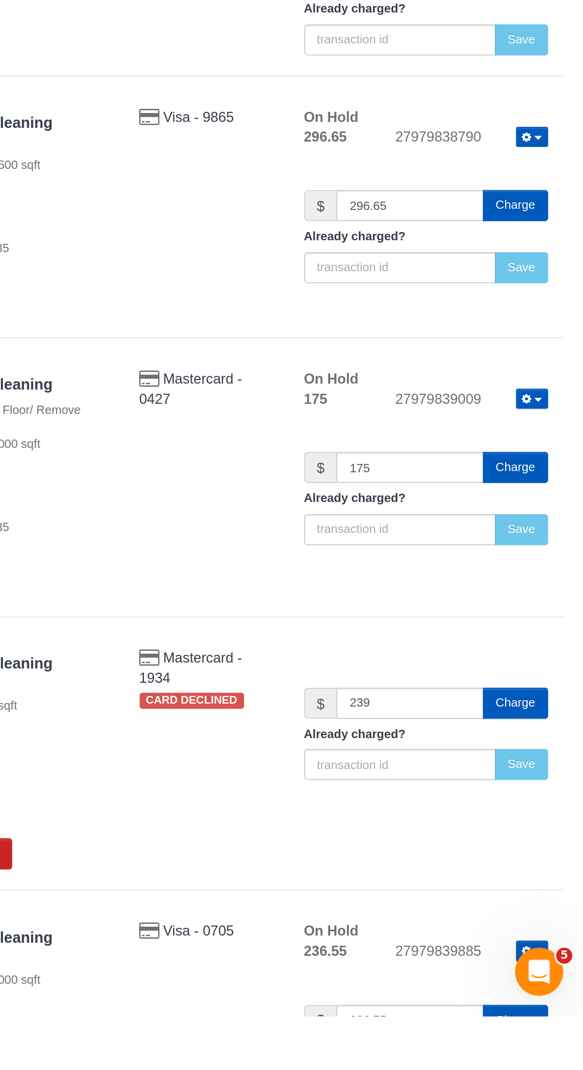
click at [554, 877] on button "Charge" at bounding box center [542, 884] width 39 height 18
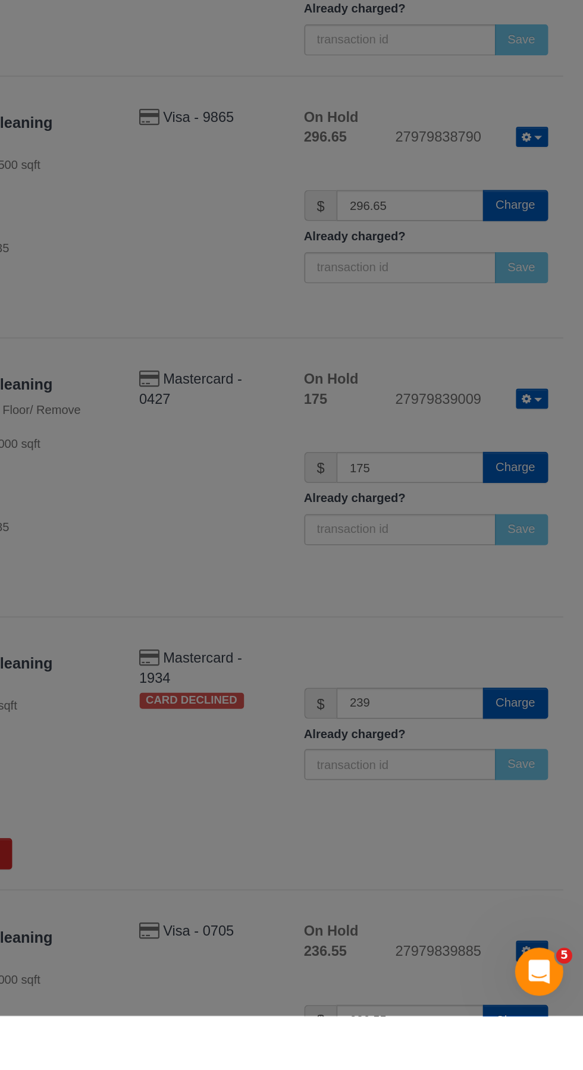
click at [357, 847] on div "× Charge Are you sure you want to charge $239.00? Notify the customer if the ch…" at bounding box center [291, 535] width 583 height 1070
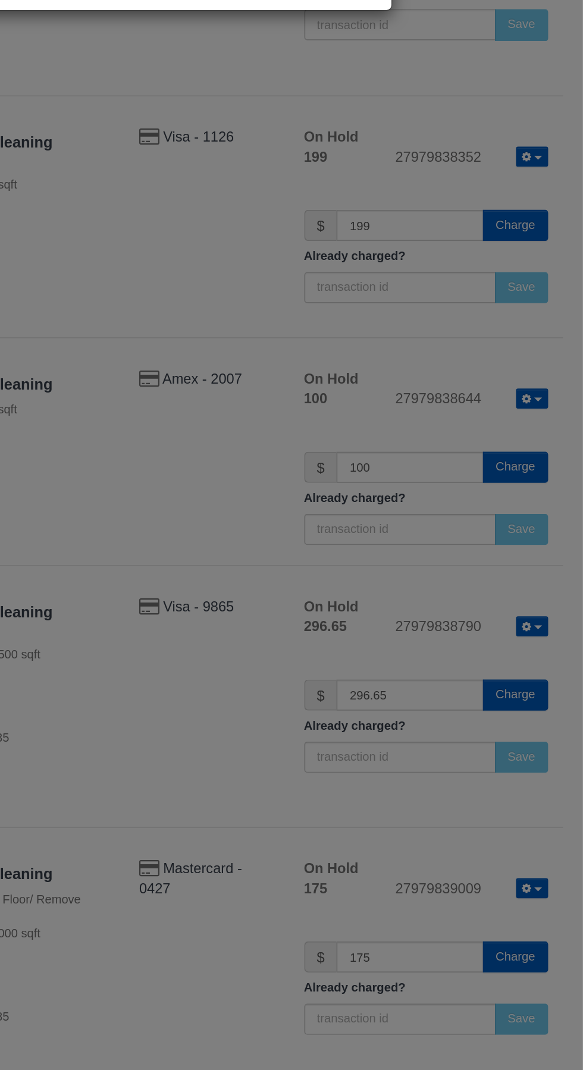
scroll to position [4471, 0]
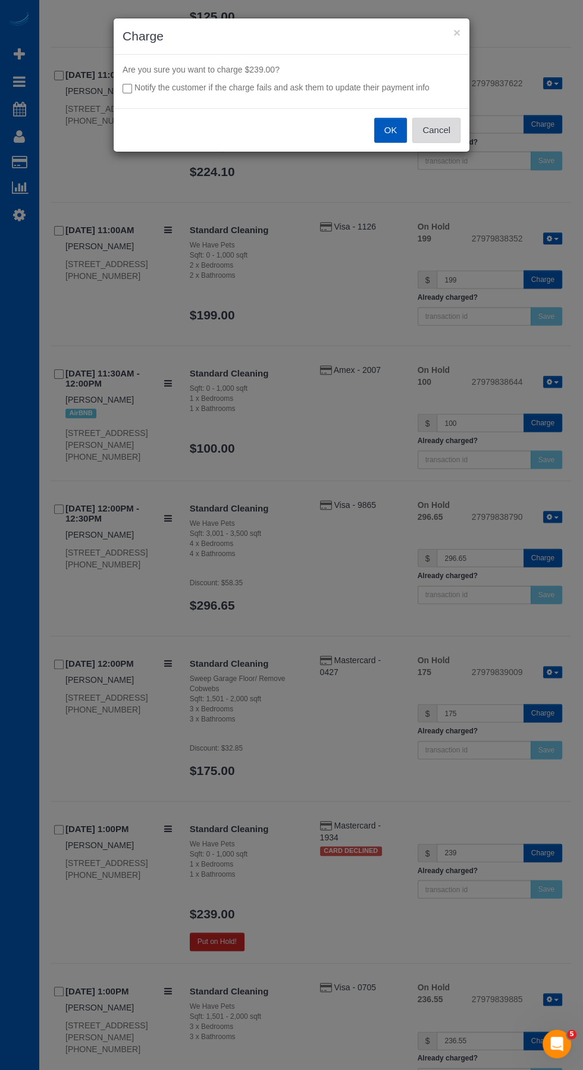
click at [434, 132] on button "Cancel" at bounding box center [436, 130] width 48 height 25
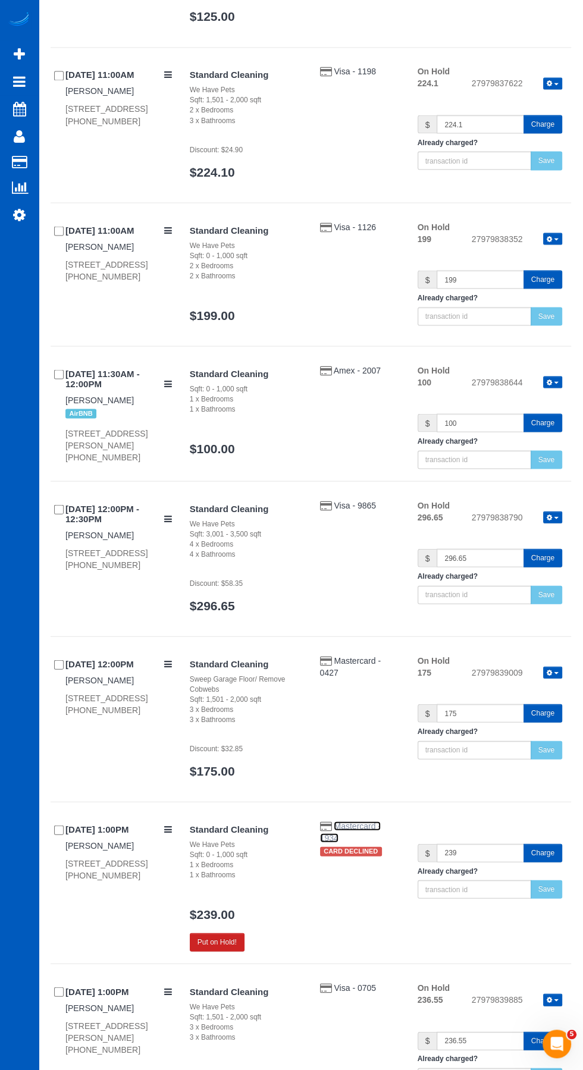
click at [347, 821] on span "Mastercard - 1934" at bounding box center [350, 831] width 61 height 21
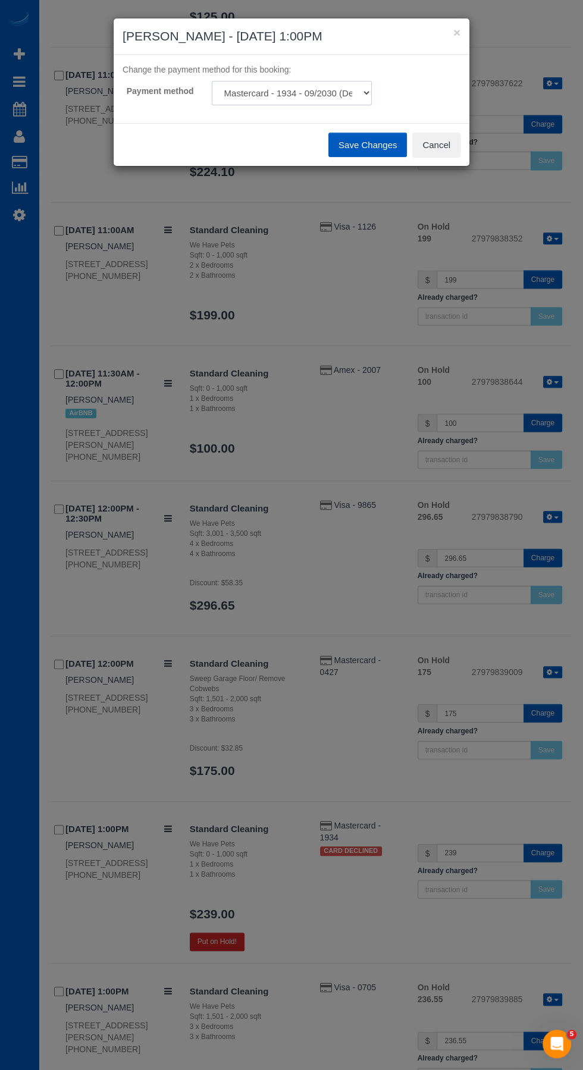
click at [359, 86] on select "Mastercard - 1934 - 09/2030 (Default) Add Credit Card ─────────────── Cash Chec…" at bounding box center [292, 93] width 160 height 24
click at [450, 138] on button "Cancel" at bounding box center [436, 145] width 48 height 25
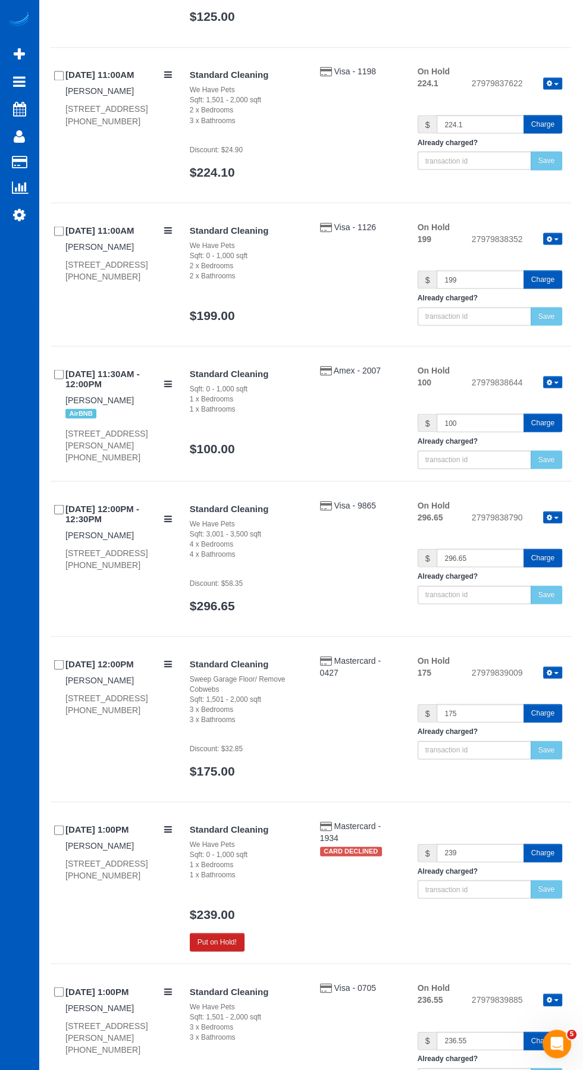
click at [555, 843] on button "Charge" at bounding box center [542, 852] width 39 height 18
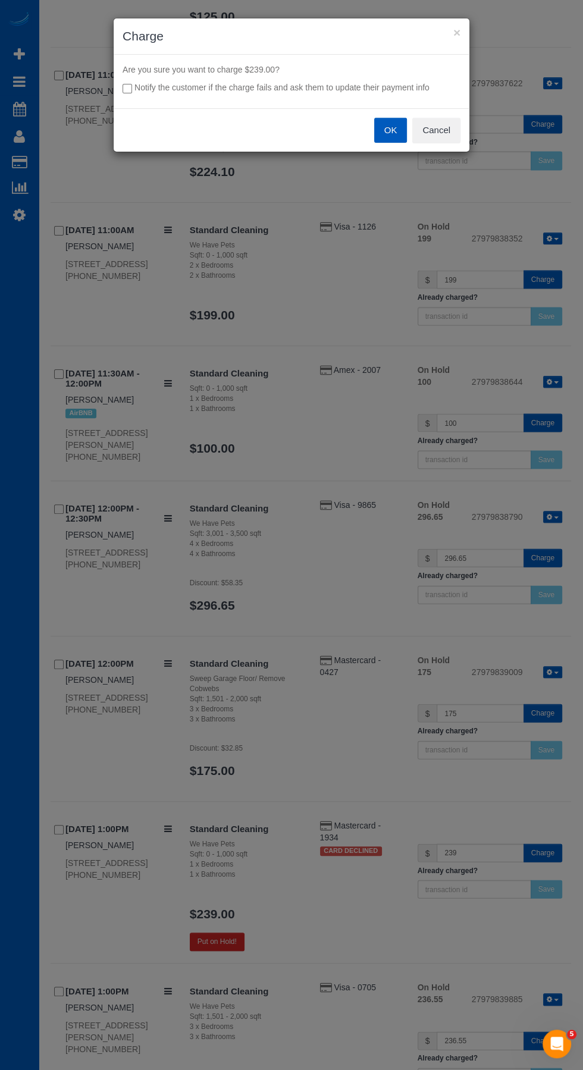
click at [392, 129] on button "OK" at bounding box center [390, 130] width 33 height 25
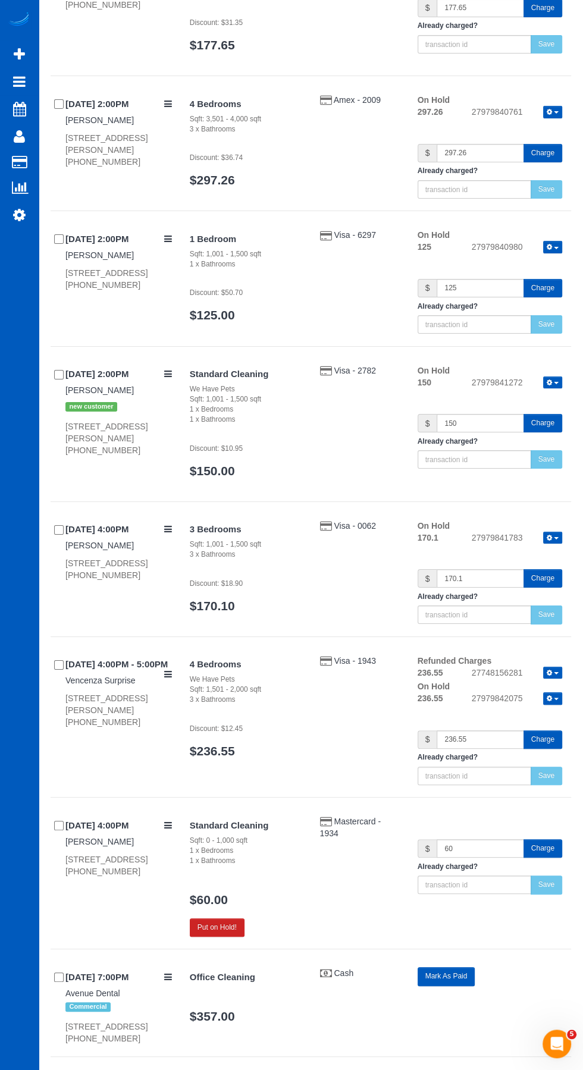
scroll to position [5764, 0]
click at [553, 838] on button "Charge" at bounding box center [542, 847] width 39 height 18
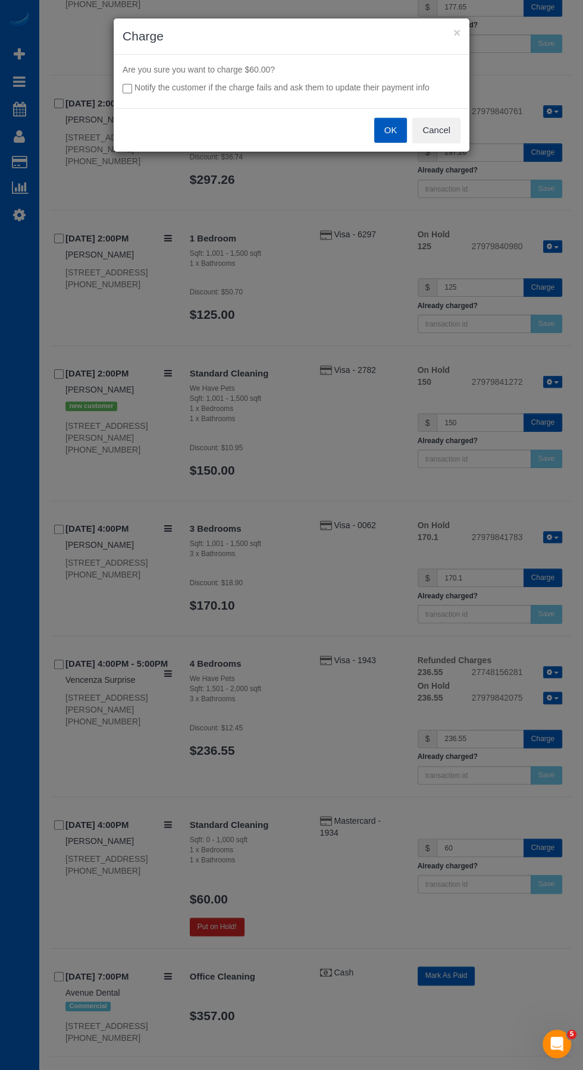
click at [393, 129] on button "OK" at bounding box center [390, 130] width 33 height 25
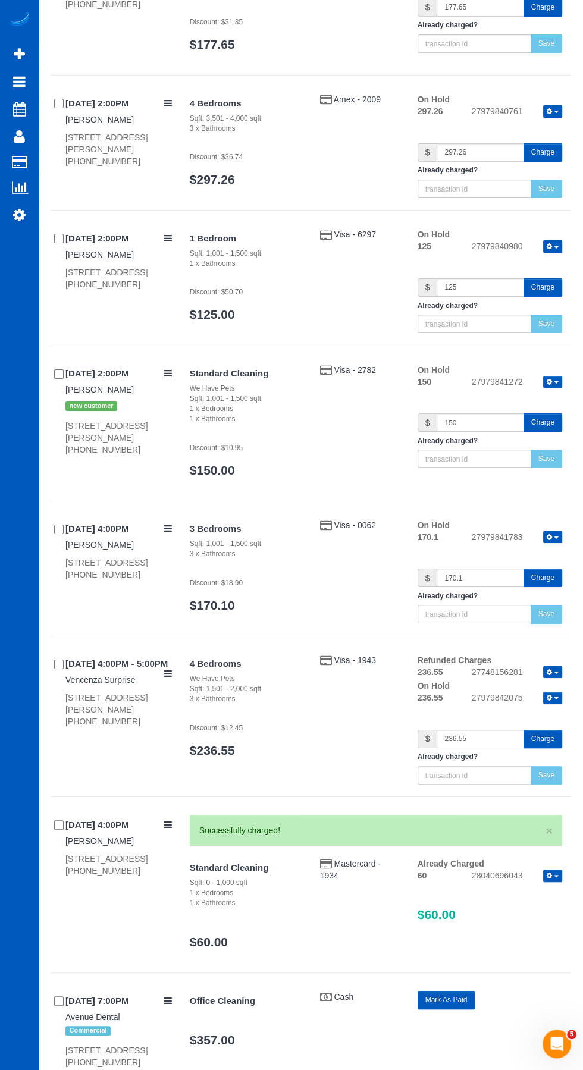
scroll to position [5745, 0]
